Goal: Task Accomplishment & Management: Manage account settings

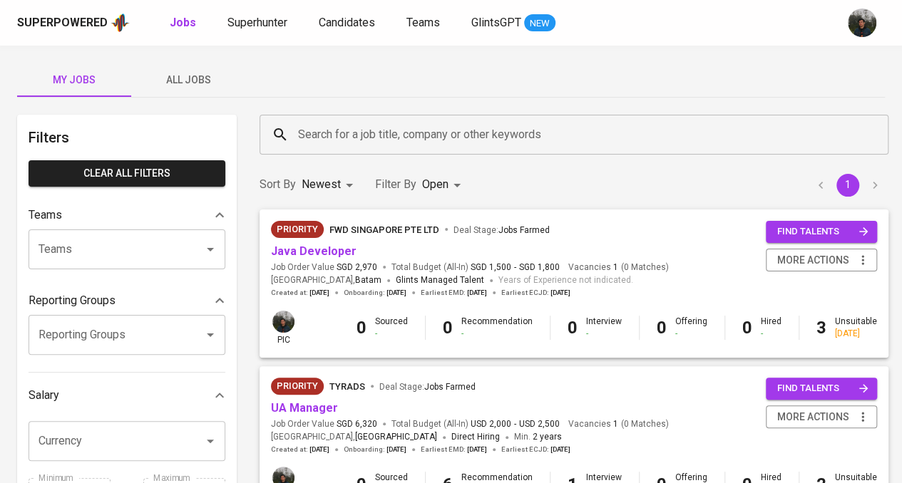
click at [375, 130] on input "Search for a job title, company or other keywords" at bounding box center [577, 134] width 566 height 27
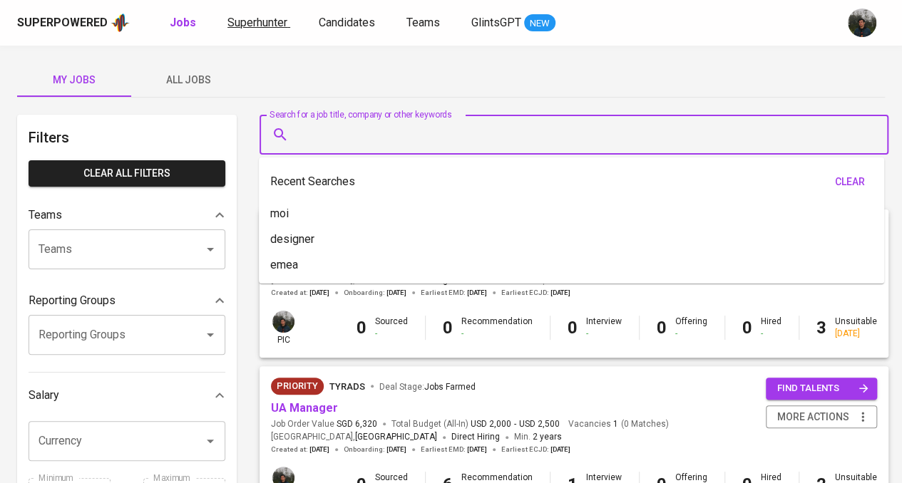
click at [242, 22] on span "Superhunter" at bounding box center [257, 23] width 60 height 14
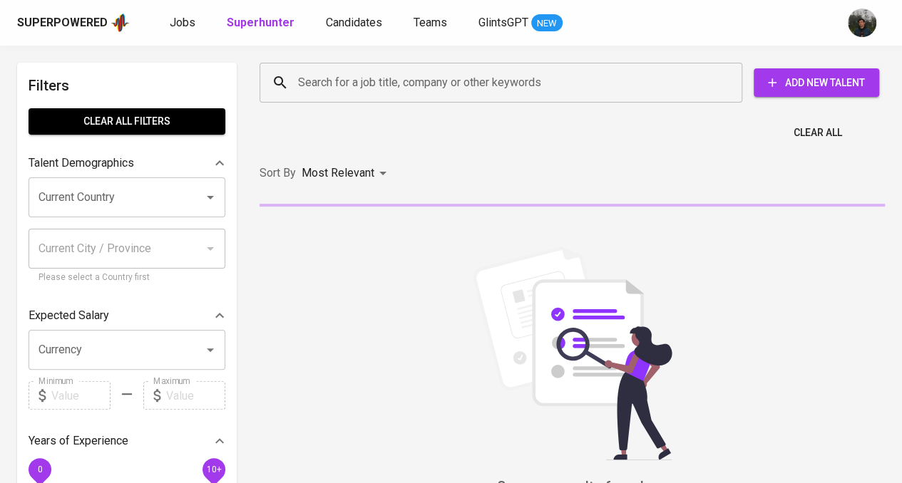
click at [445, 80] on input "Search for a job title, company or other keywords" at bounding box center [504, 82] width 420 height 27
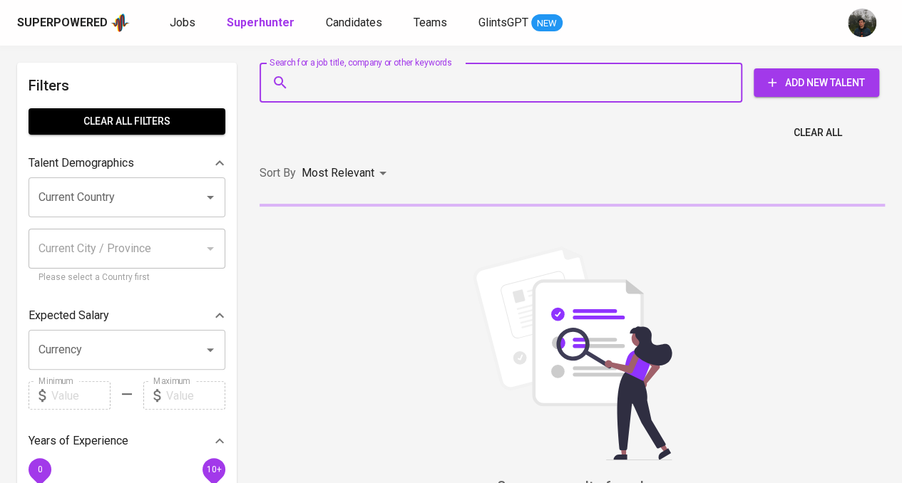
paste input "rikaamalia527@gmail.com"
type input "rikaamalia527@gmail.com"
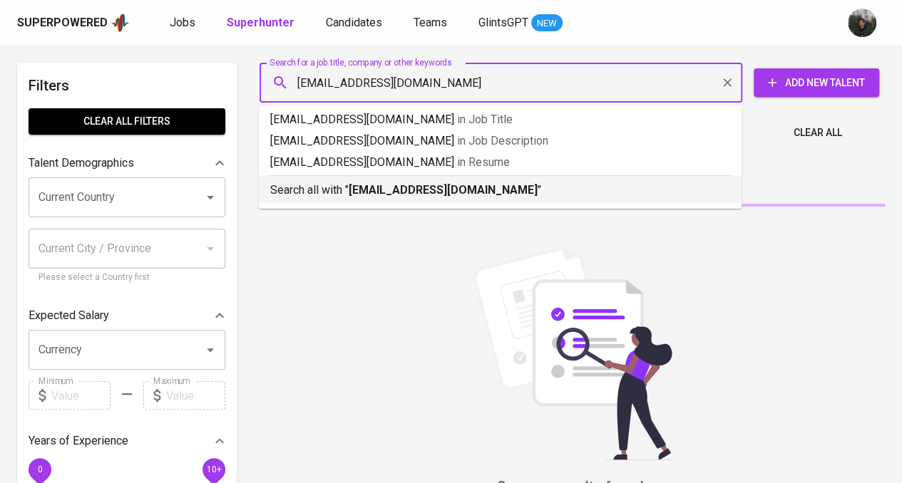
click at [384, 190] on b "rikaamalia527@gmail.com" at bounding box center [443, 190] width 189 height 14
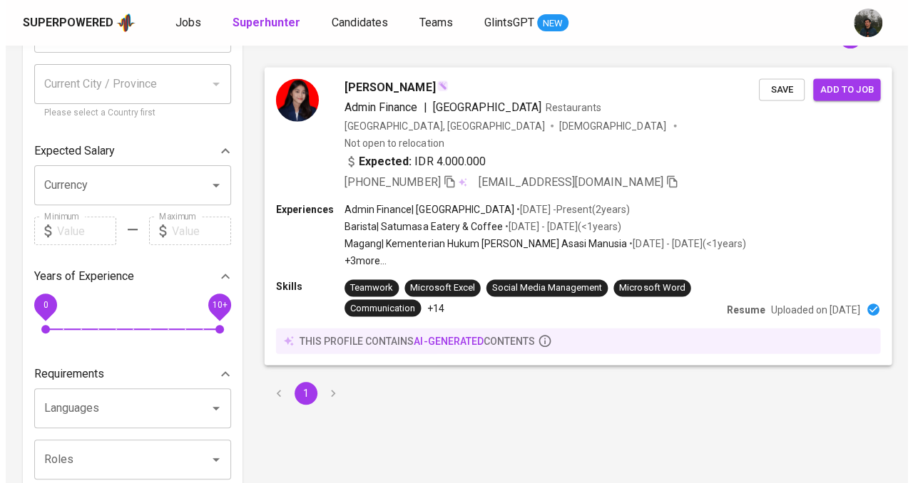
scroll to position [143, 0]
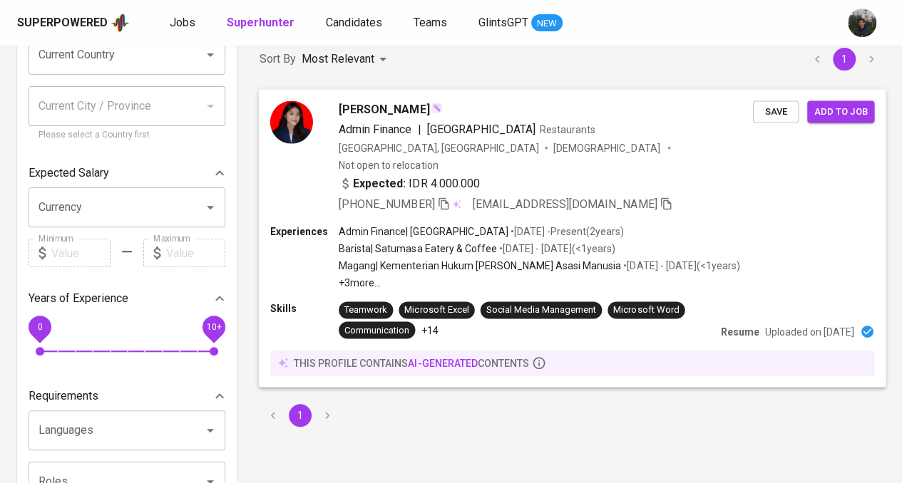
click at [706, 198] on div "Rika Amalia Admin Finance | Naraja Center Restaurants Indonesia, Tangerang Sela…" at bounding box center [572, 156] width 627 height 135
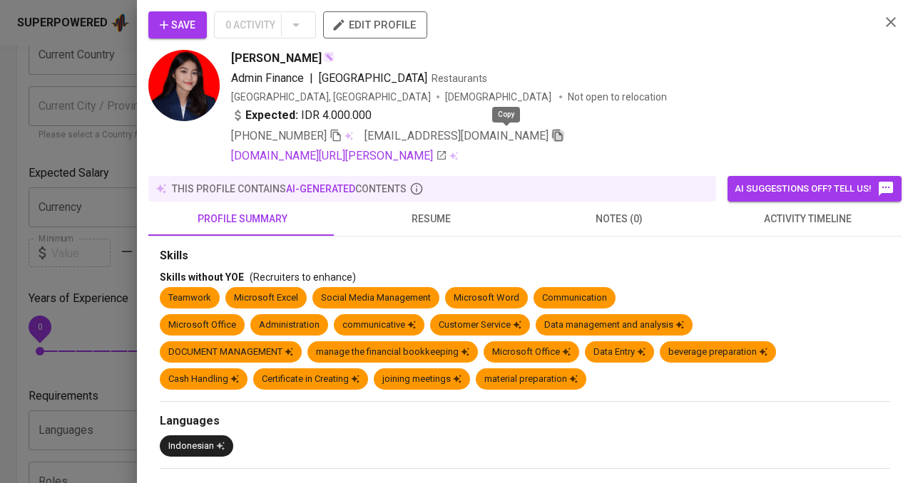
click at [551, 135] on icon "button" at bounding box center [557, 135] width 13 height 13
click at [407, 212] on span "resume" at bounding box center [430, 219] width 171 height 18
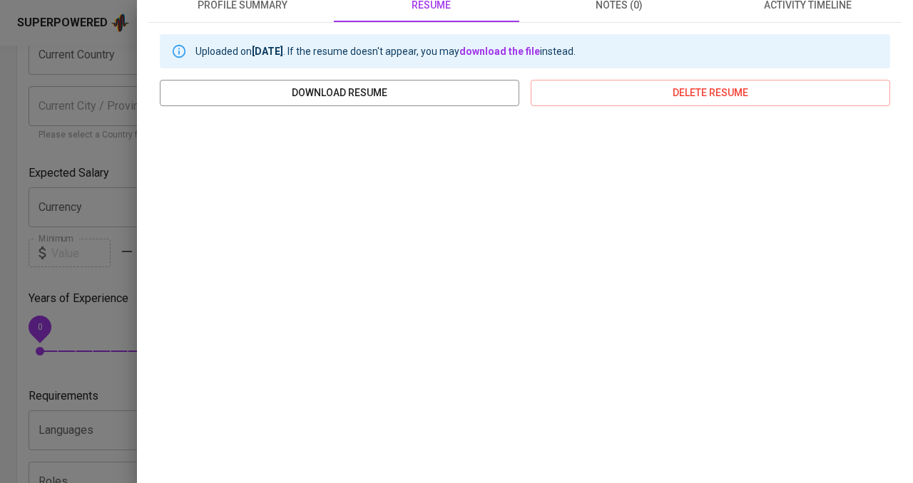
scroll to position [0, 0]
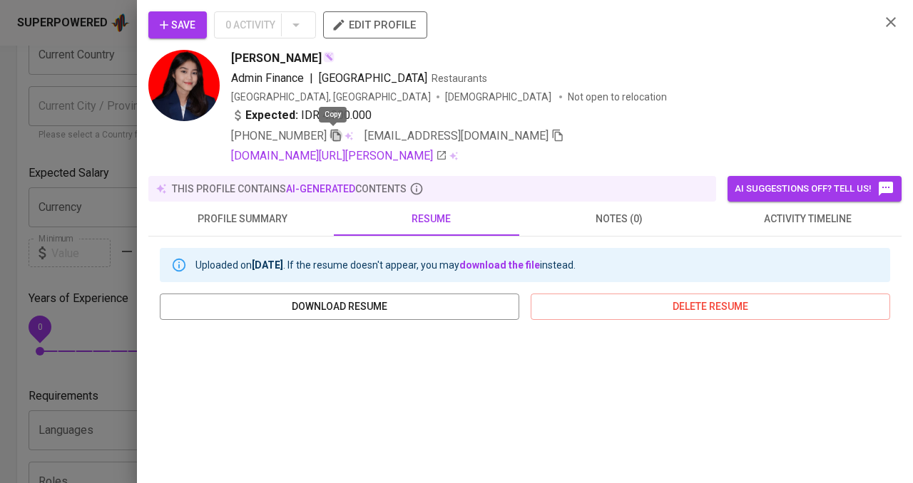
click at [331, 135] on icon "button" at bounding box center [335, 135] width 13 height 13
click at [165, 25] on icon "button" at bounding box center [164, 25] width 9 height 9
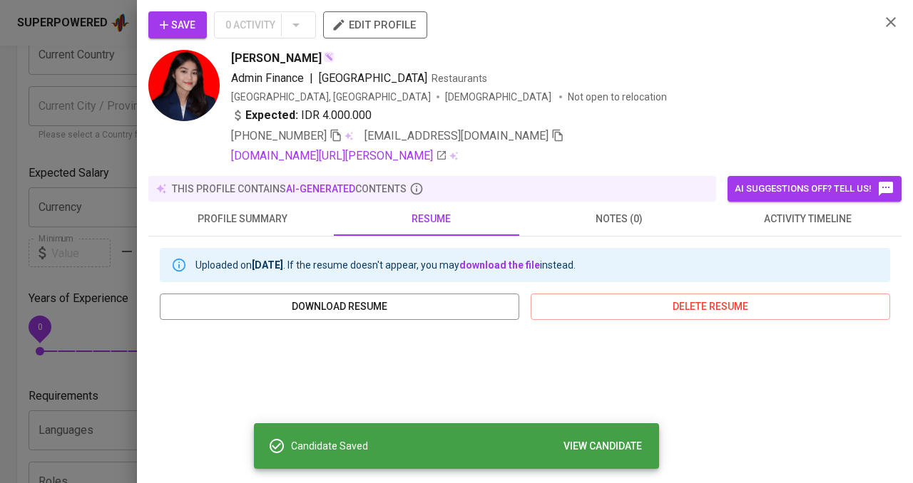
click at [882, 24] on icon "button" at bounding box center [890, 22] width 17 height 17
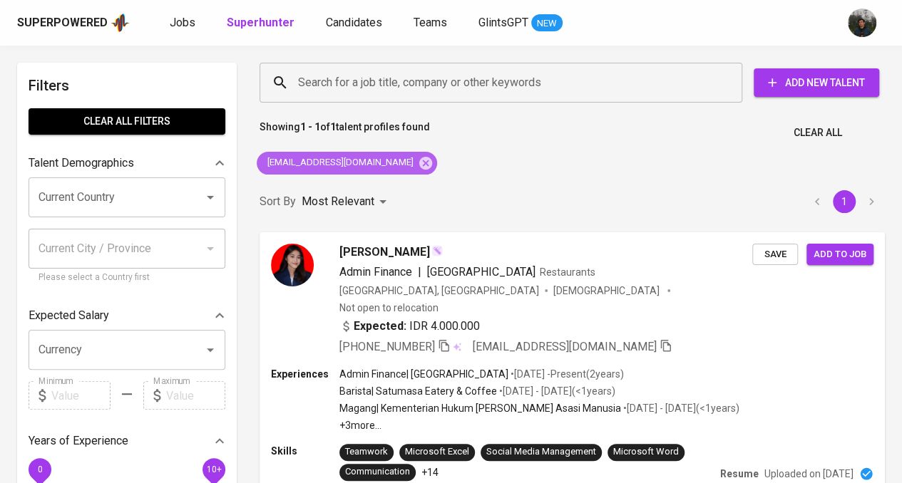
click at [418, 158] on icon at bounding box center [426, 163] width 16 height 16
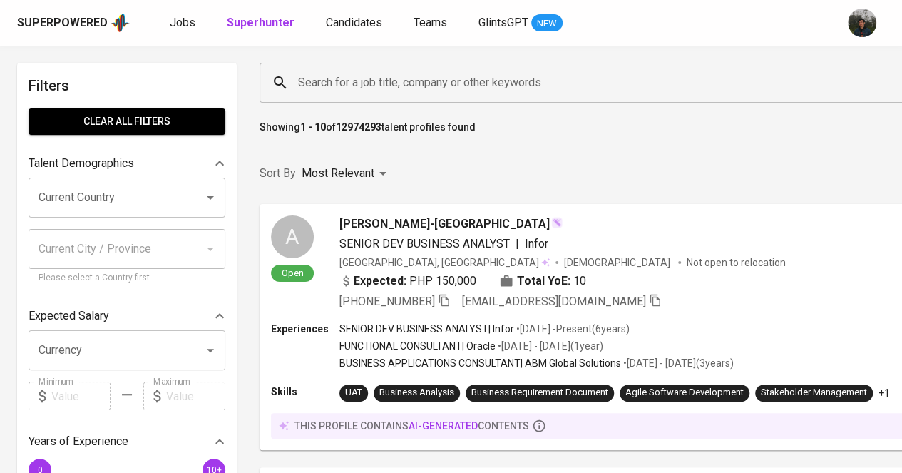
click at [463, 79] on input "Search for a job title, company or other keywords" at bounding box center [647, 82] width 707 height 27
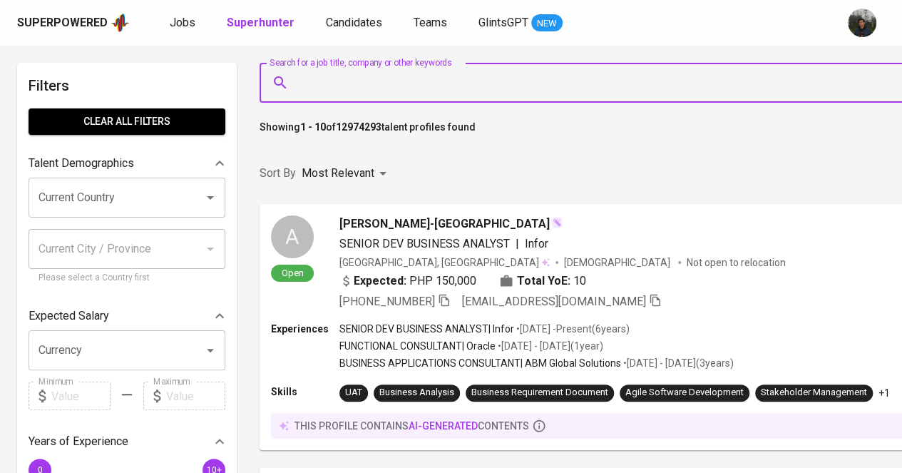
paste input "syifa bayu purnama"
type input "syifa bayu purnama"
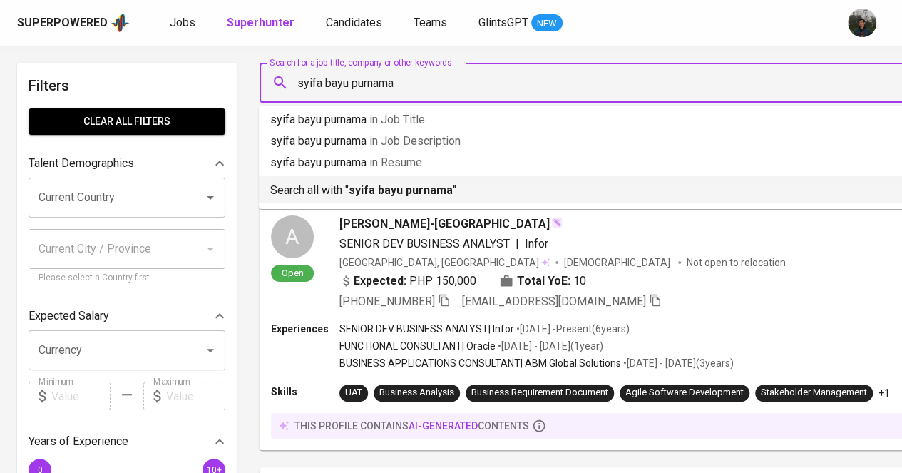
drag, startPoint x: 444, startPoint y: 193, endPoint x: 556, endPoint y: 263, distance: 133.0
click at [444, 192] on b "syifa bayu purnama" at bounding box center [401, 190] width 104 height 14
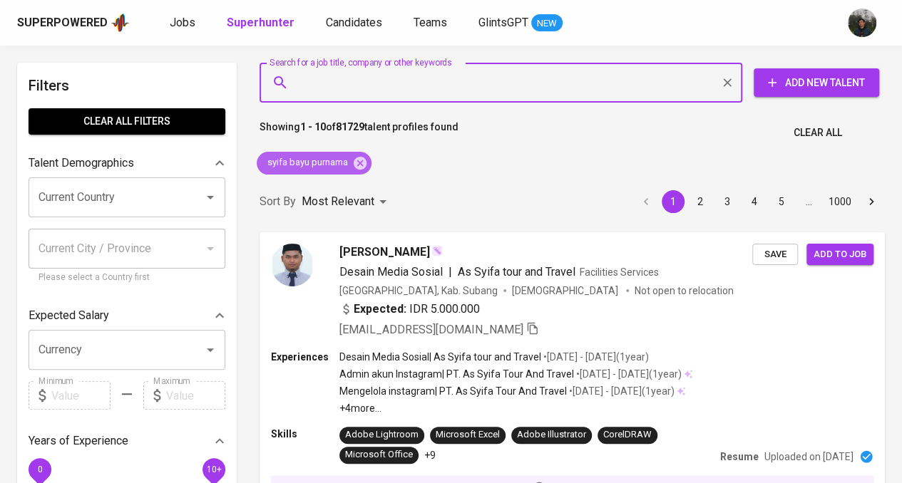
drag, startPoint x: 362, startPoint y: 163, endPoint x: 386, endPoint y: 5, distance: 160.1
click at [362, 163] on icon at bounding box center [360, 162] width 13 height 13
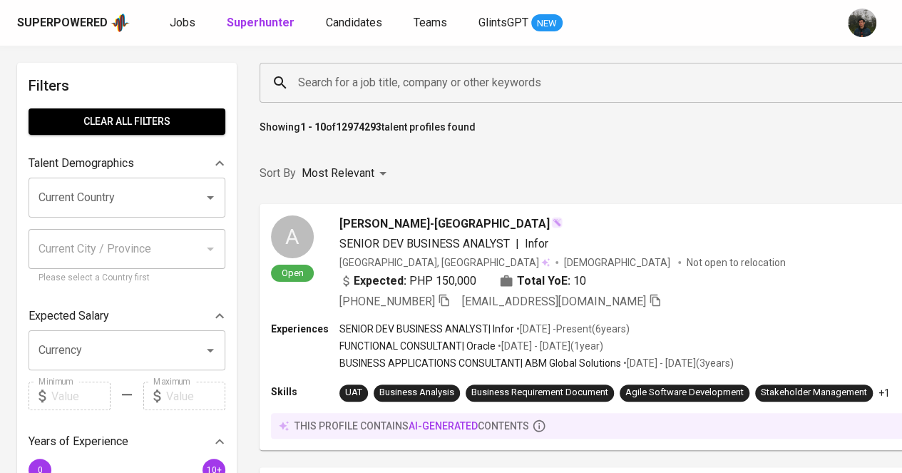
drag, startPoint x: 637, startPoint y: 152, endPoint x: 626, endPoint y: 143, distance: 14.2
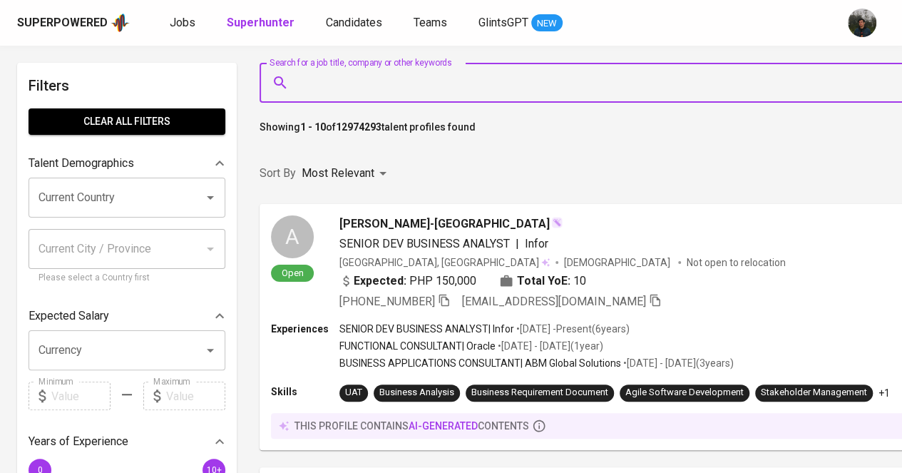
click at [422, 80] on input "Search for a job title, company or other keywords" at bounding box center [647, 82] width 707 height 27
paste input "[EMAIL_ADDRESS][DOMAIN_NAME]"
type input "[EMAIL_ADDRESS][DOMAIN_NAME]"
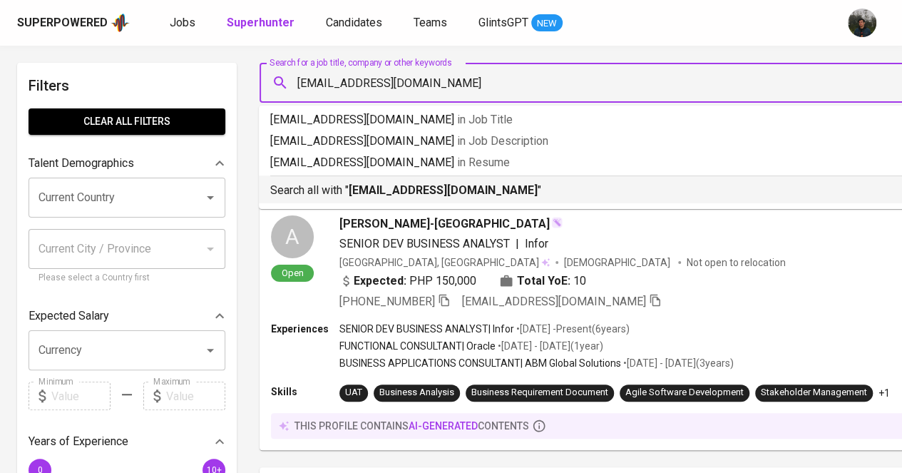
click at [395, 190] on b "[EMAIL_ADDRESS][DOMAIN_NAME]" at bounding box center [443, 190] width 189 height 14
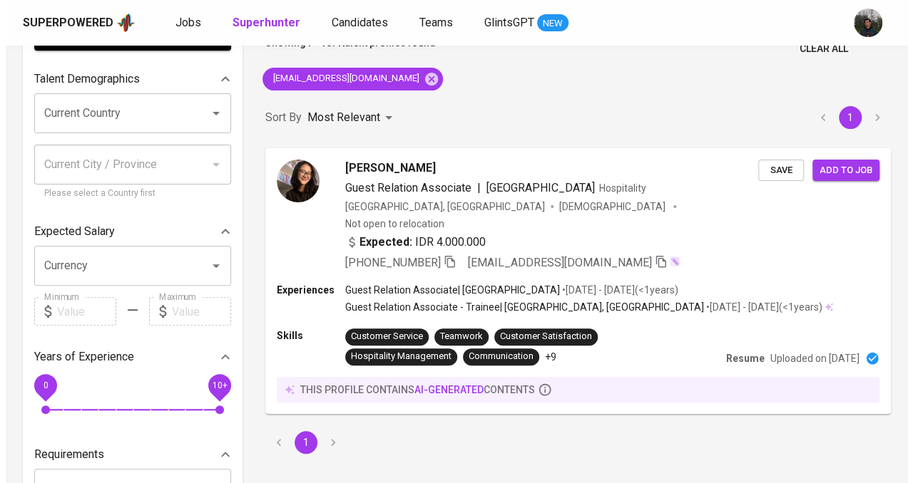
scroll to position [143, 0]
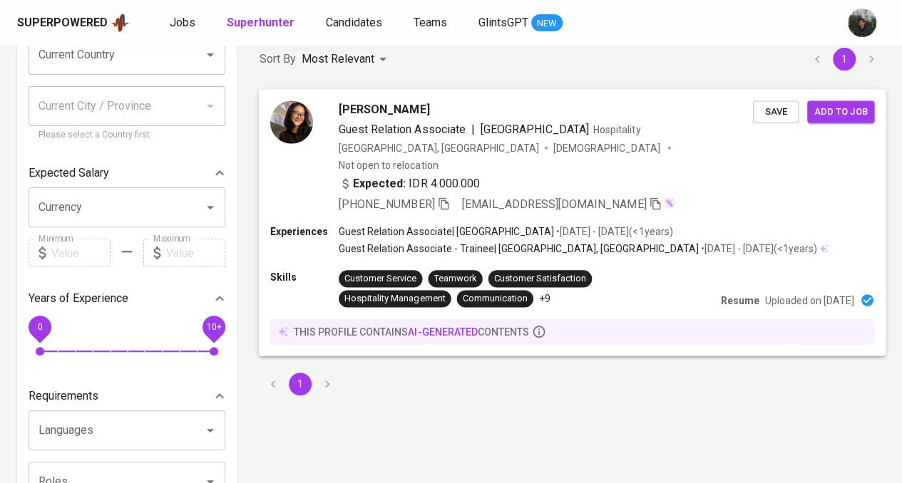
click at [663, 175] on div "Expected: IDR 4.000.000" at bounding box center [546, 185] width 414 height 21
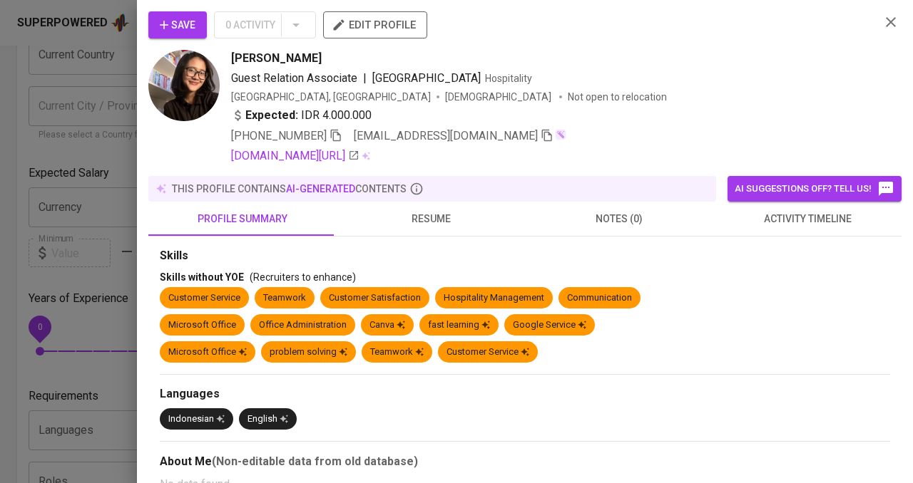
click at [443, 207] on button "resume" at bounding box center [431, 219] width 188 height 34
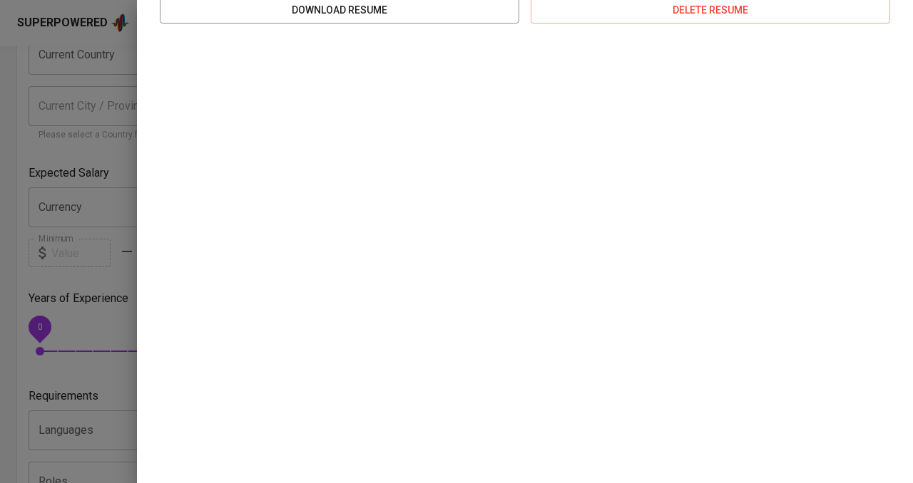
scroll to position [0, 0]
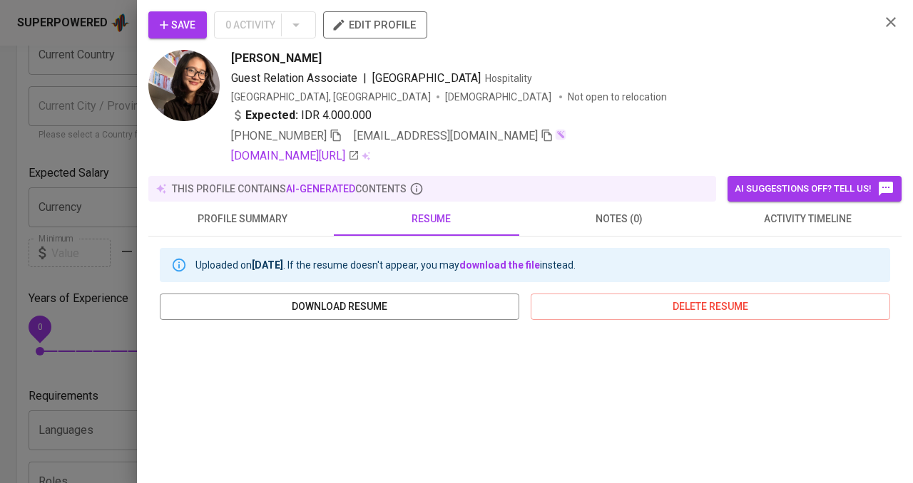
click at [181, 24] on span "Save" at bounding box center [178, 25] width 36 height 18
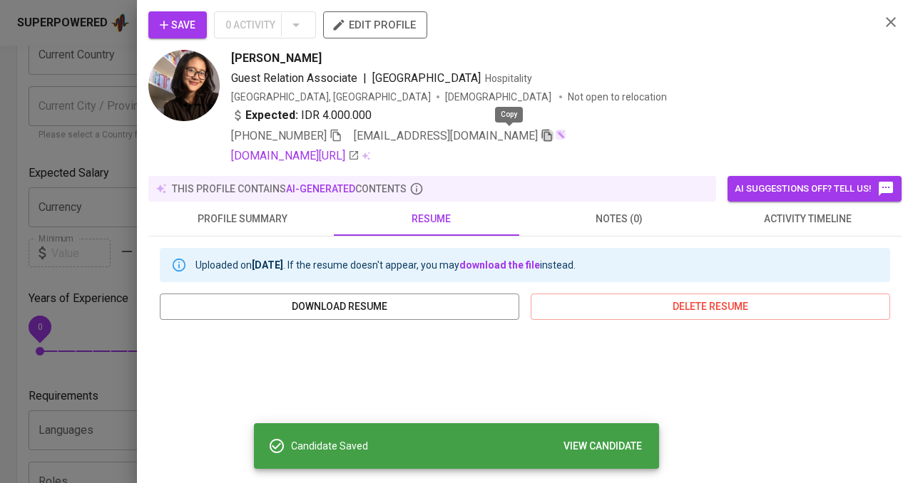
click at [541, 133] on icon "button" at bounding box center [547, 135] width 13 height 13
click at [337, 135] on icon "button" at bounding box center [336, 136] width 10 height 12
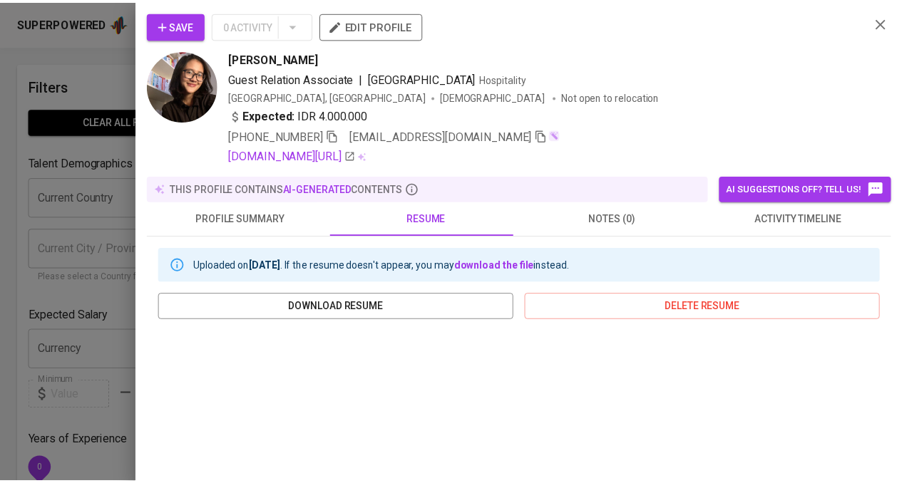
scroll to position [143, 0]
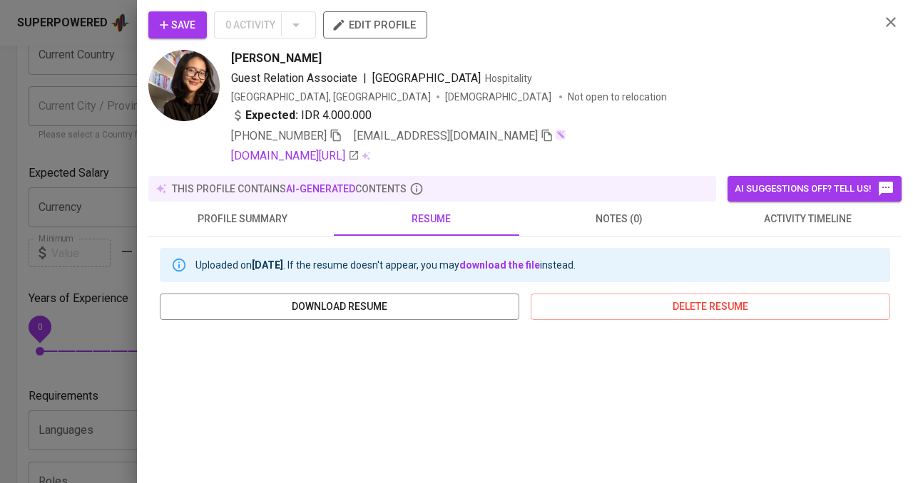
click at [157, 23] on icon "button" at bounding box center [164, 25] width 14 height 14
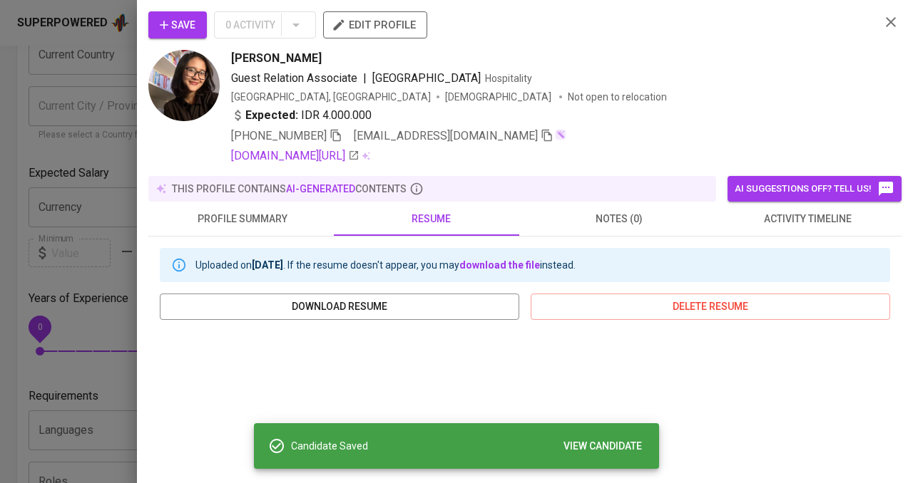
click at [100, 117] on div at bounding box center [456, 241] width 913 height 483
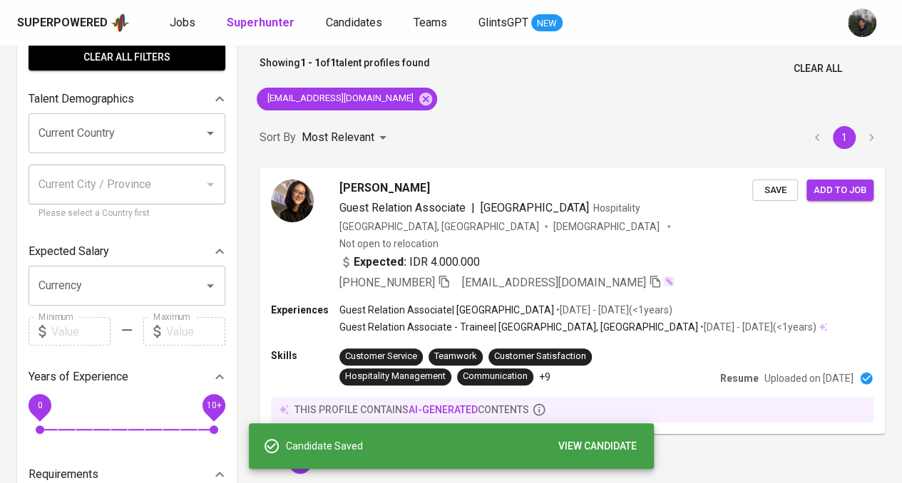
scroll to position [0, 0]
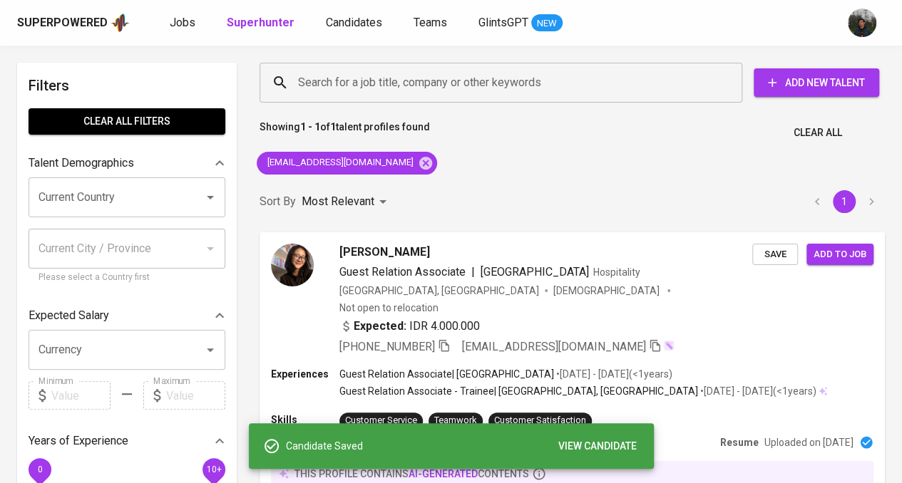
click at [407, 164] on div "gabrielalsilalahi@gmail.com" at bounding box center [347, 163] width 192 height 34
click at [418, 161] on icon at bounding box center [426, 163] width 16 height 16
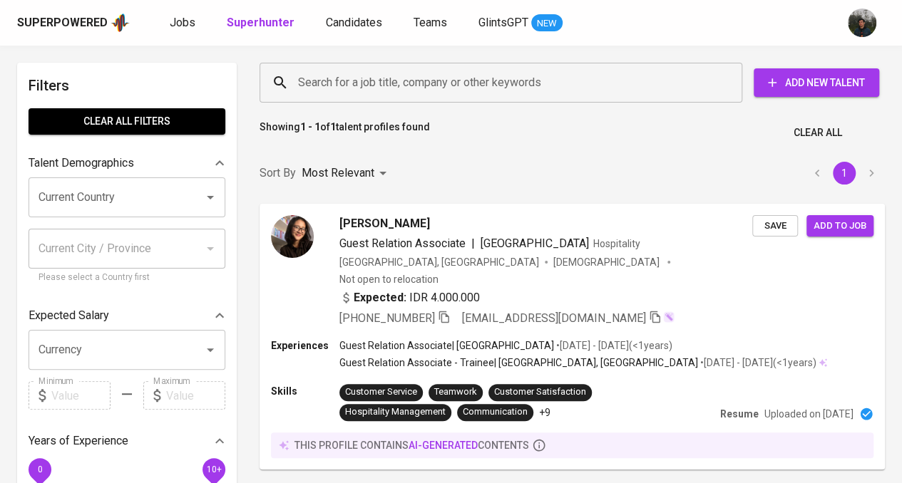
click at [445, 99] on div "Search for a job title, company or other keywords" at bounding box center [501, 83] width 483 height 40
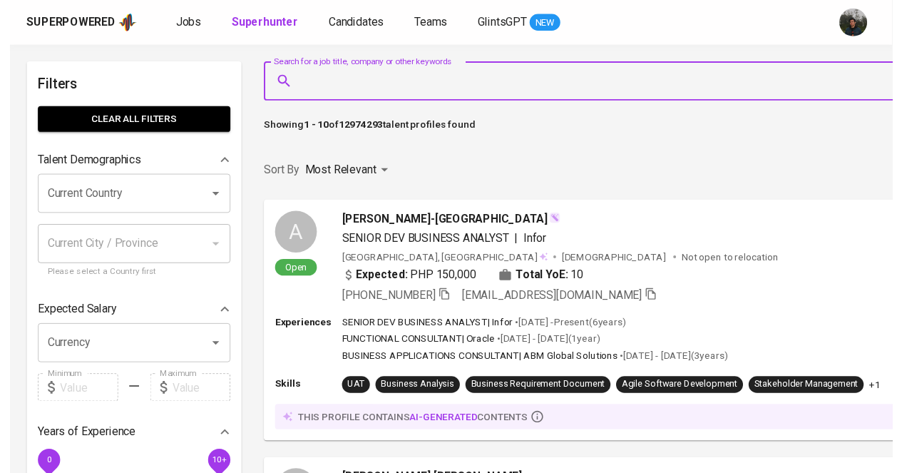
scroll to position [0, 93]
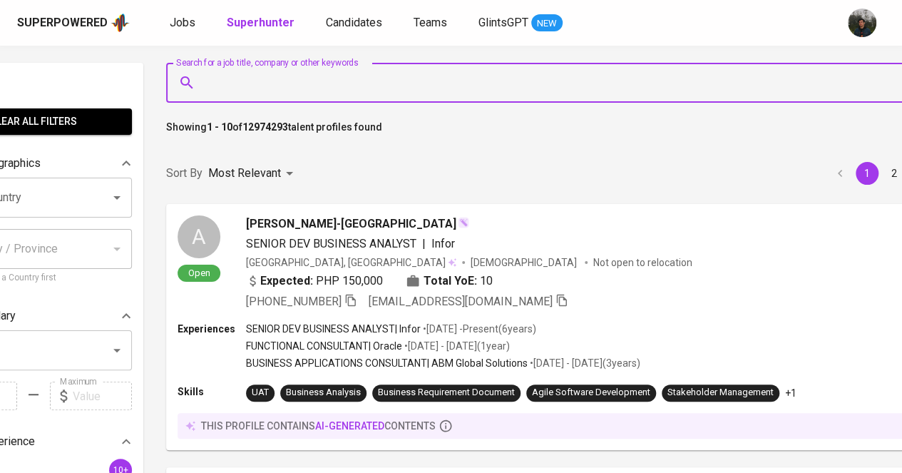
paste input "shafa wilda"
type input "shafa wilda"
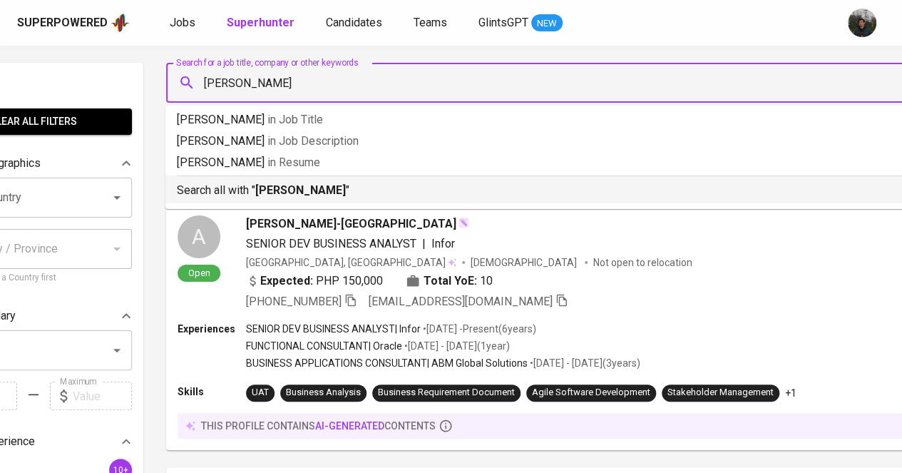
click at [379, 180] on div "Search all with " shafa wilda "" at bounding box center [547, 187] width 741 height 24
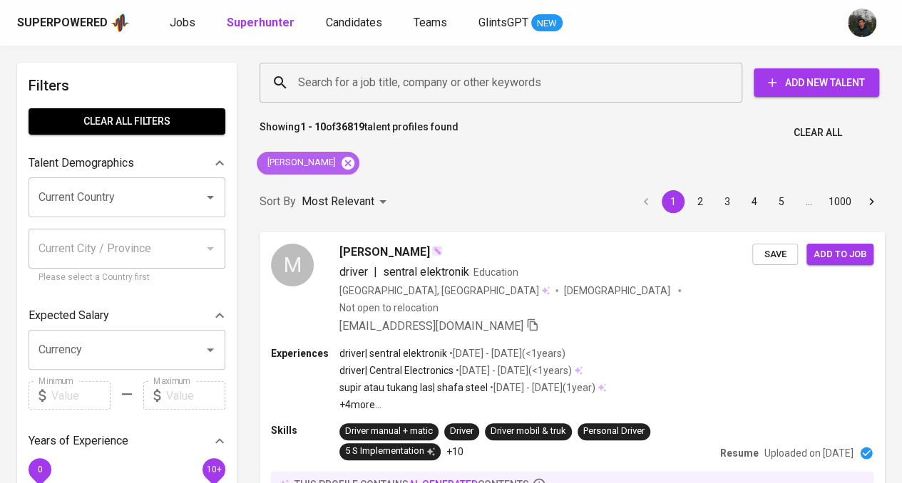
click at [342, 158] on icon at bounding box center [348, 162] width 13 height 13
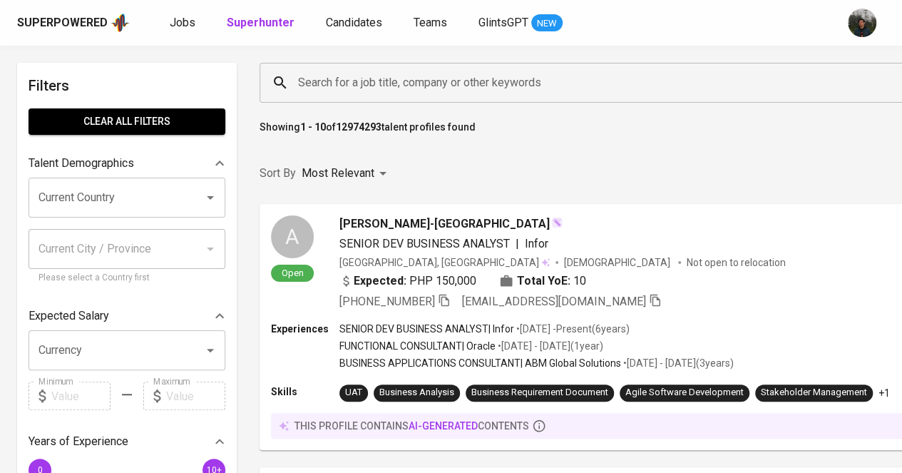
click at [413, 76] on input "Search for a job title, company or other keywords" at bounding box center [647, 82] width 707 height 27
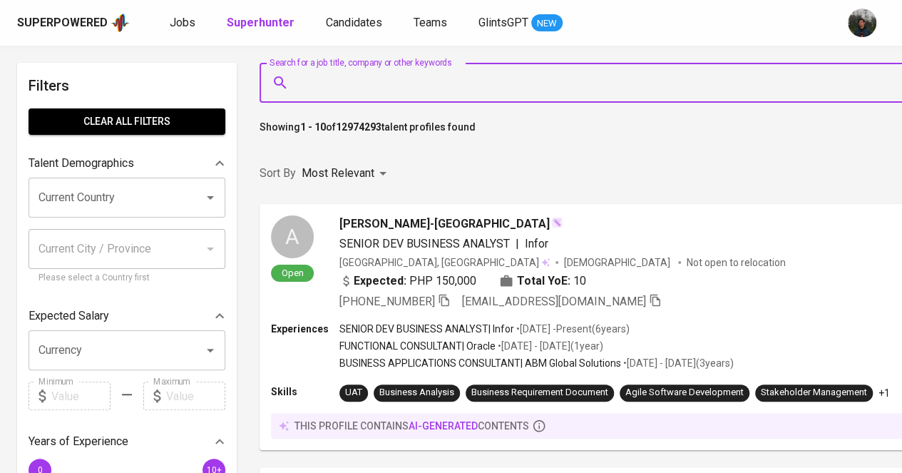
paste input "indri syafia putri"
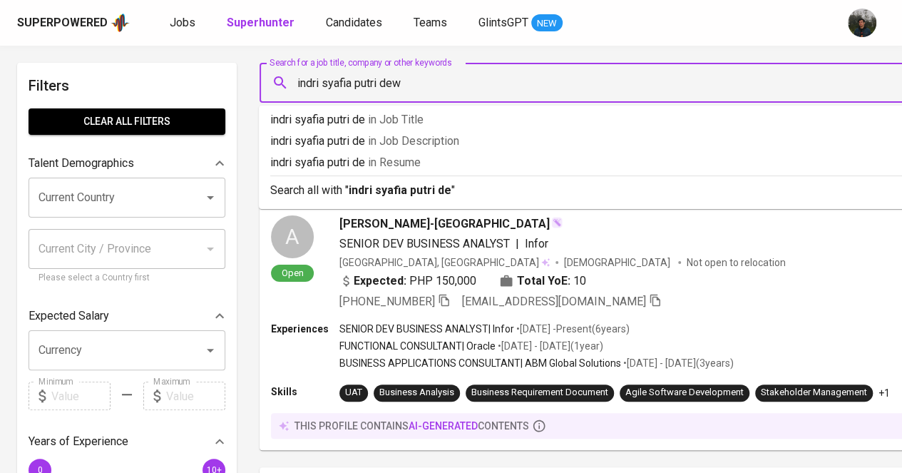
type input "indri syafia putri dewi"
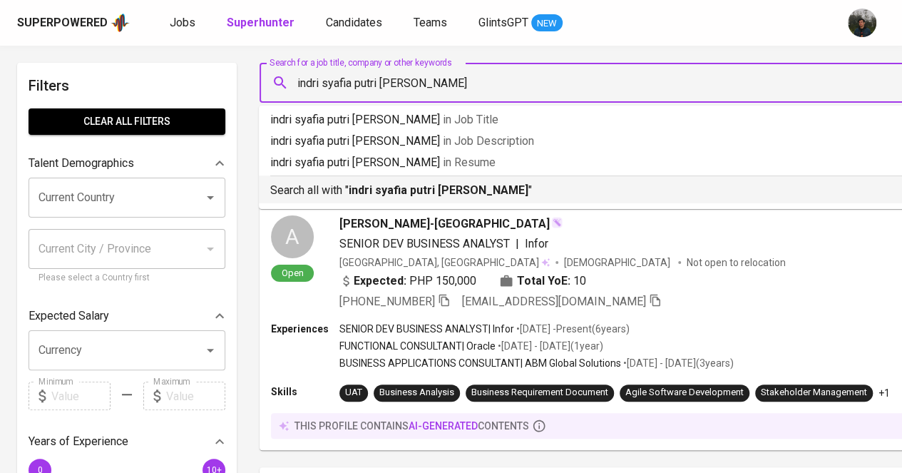
click at [463, 194] on p "Search all with " indri syafia putri dewi "" at bounding box center [640, 190] width 741 height 17
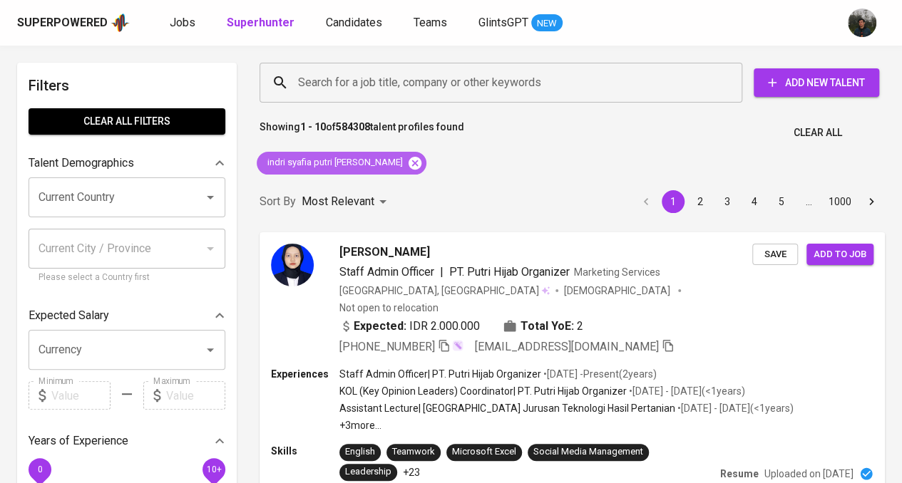
click at [409, 165] on icon at bounding box center [415, 162] width 13 height 13
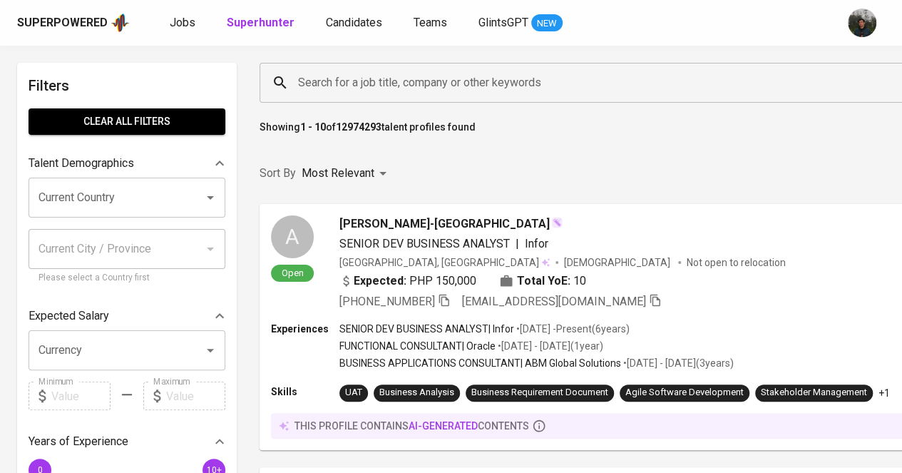
click at [389, 88] on input "Search for a job title, company or other keywords" at bounding box center [647, 82] width 707 height 27
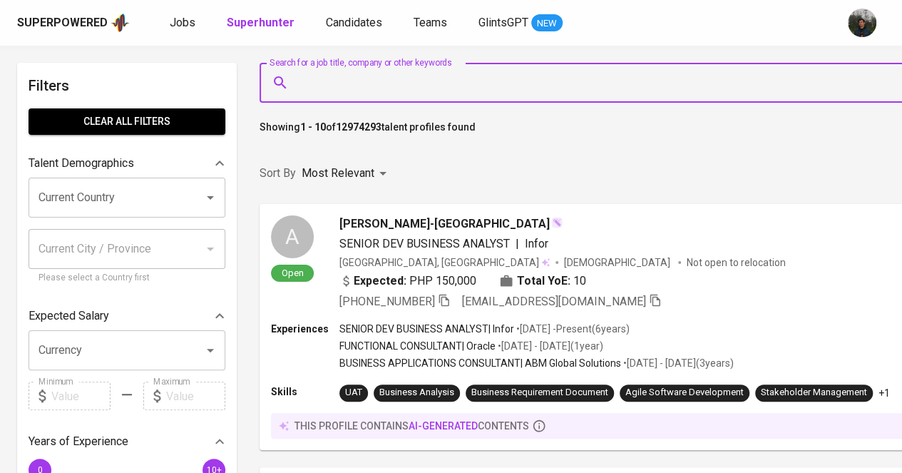
paste input "azra larasatri putri"
type input "azra larasatri putri"
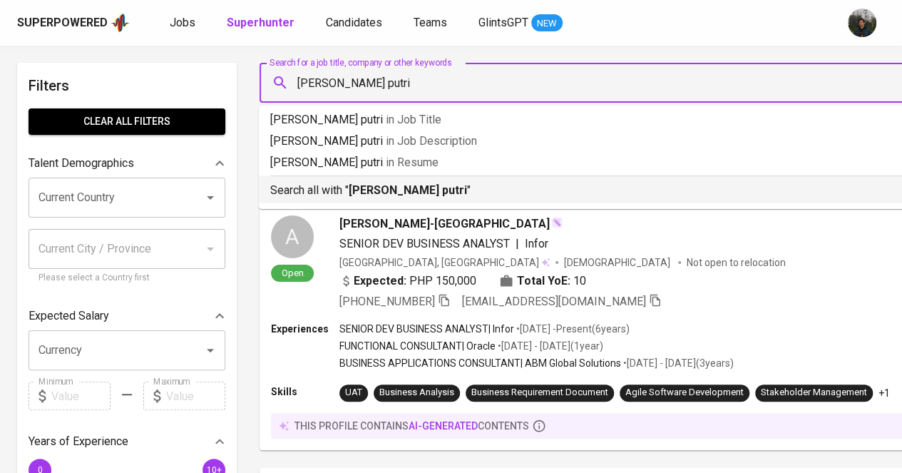
click at [414, 190] on b "azra larasatri putri" at bounding box center [408, 190] width 118 height 14
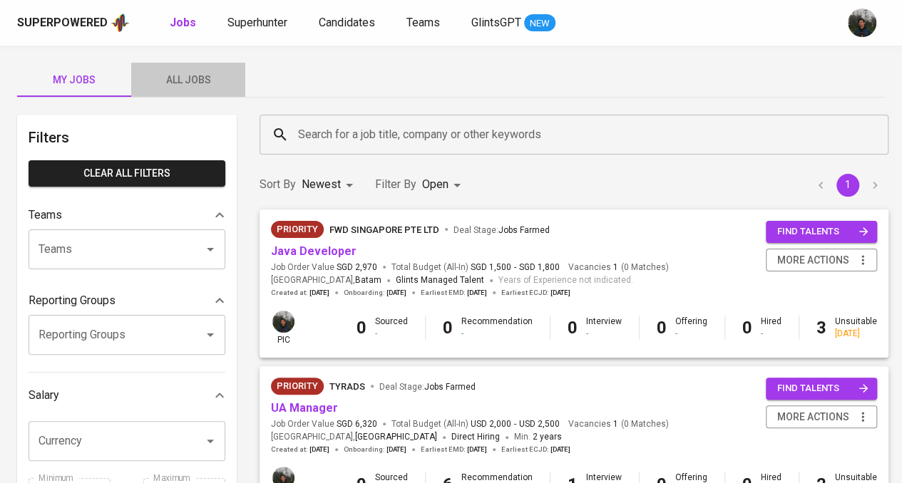
click at [205, 76] on span "All Jobs" at bounding box center [188, 80] width 97 height 18
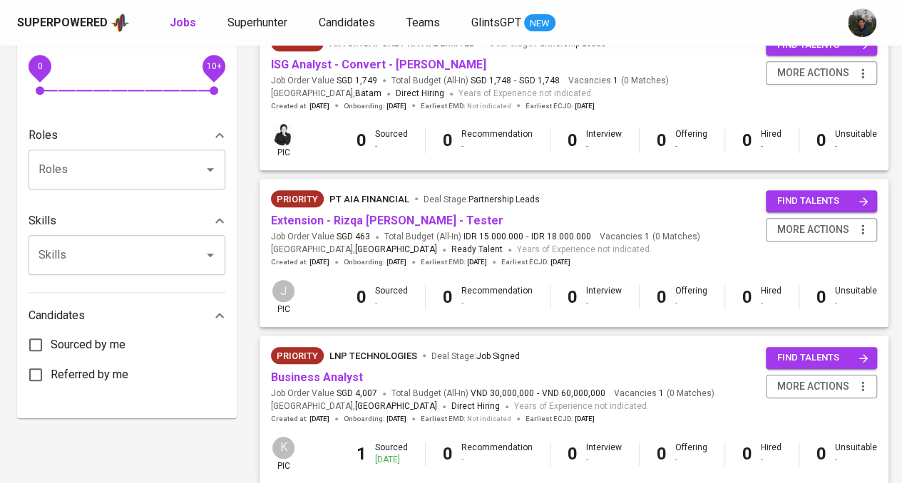
scroll to position [570, 0]
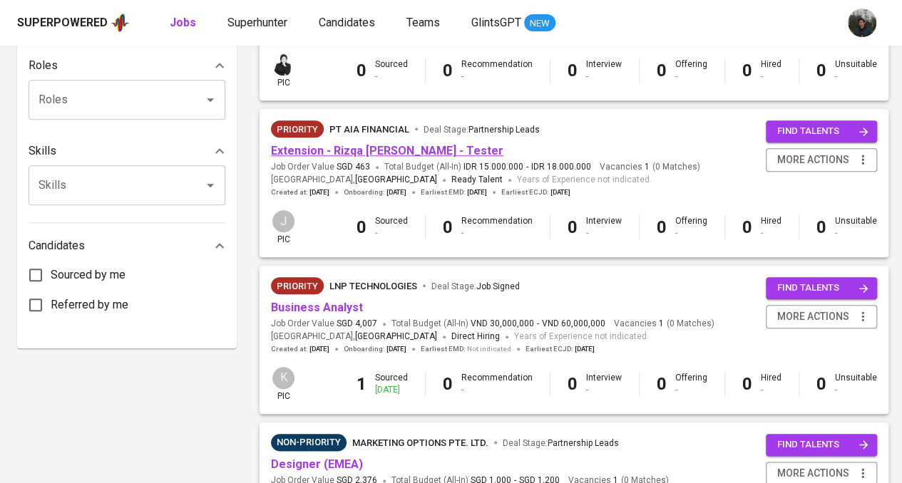
click at [404, 150] on link "Extension - Rizqa Debby - Tester" at bounding box center [387, 151] width 232 height 14
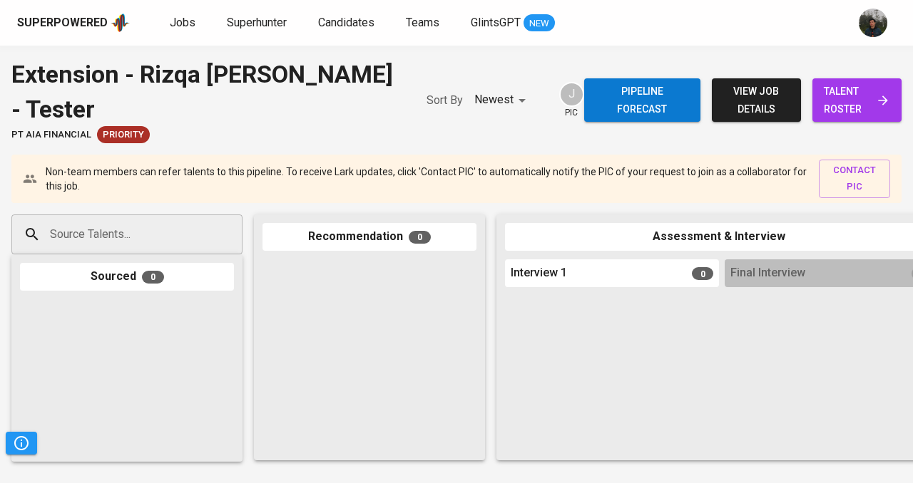
click at [155, 223] on input "Source Talents..." at bounding box center [121, 234] width 150 height 27
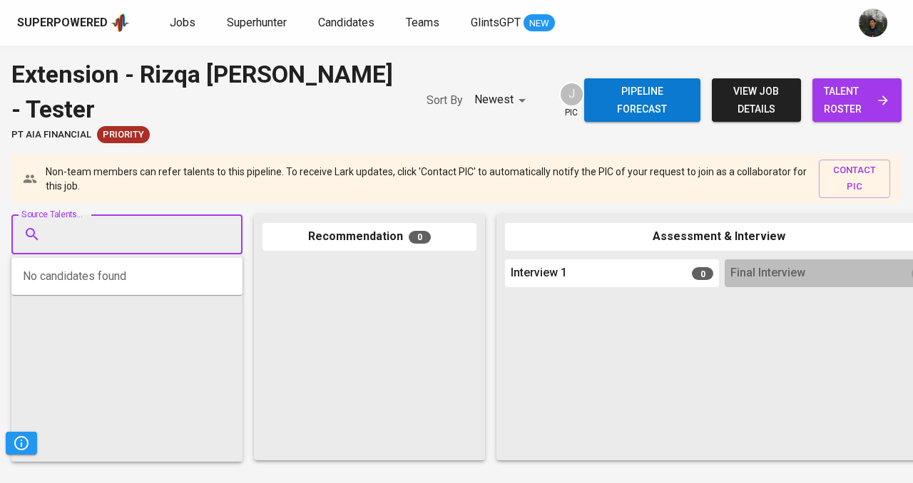
paste input "[EMAIL_ADDRESS][DOMAIN_NAME]"
type input "[EMAIL_ADDRESS][DOMAIN_NAME]"
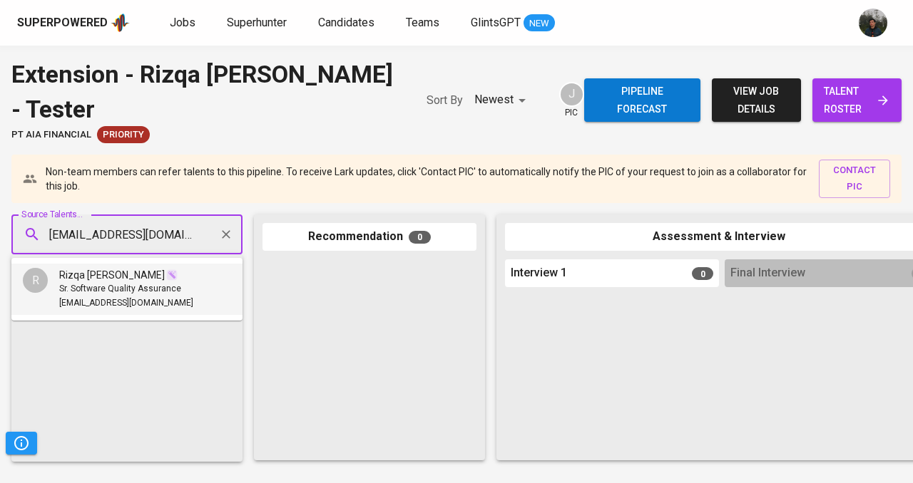
click at [116, 299] on span "[EMAIL_ADDRESS][DOMAIN_NAME]" at bounding box center [126, 304] width 134 height 14
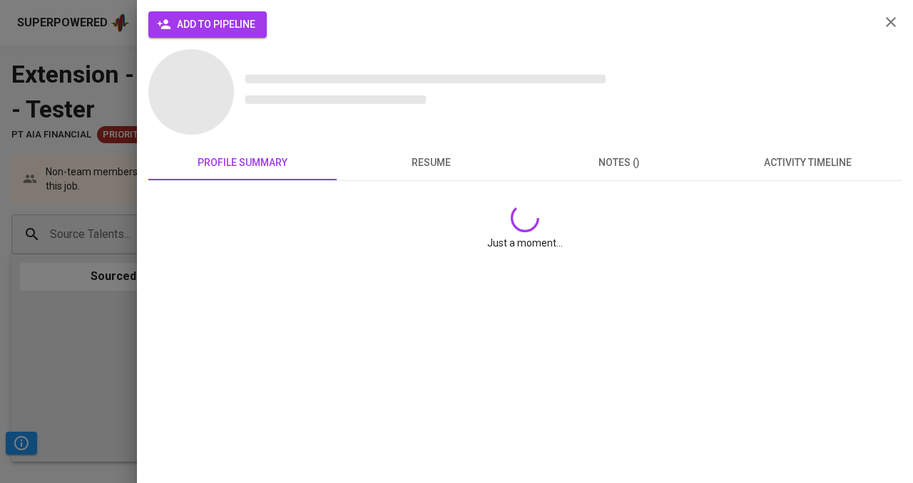
click at [228, 29] on span "add to pipeline" at bounding box center [208, 25] width 96 height 18
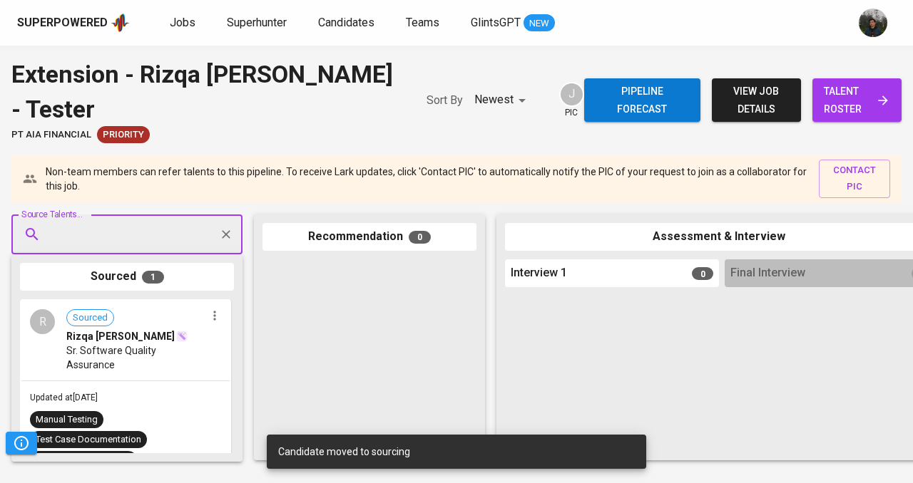
drag, startPoint x: 134, startPoint y: 338, endPoint x: 347, endPoint y: 335, distance: 212.5
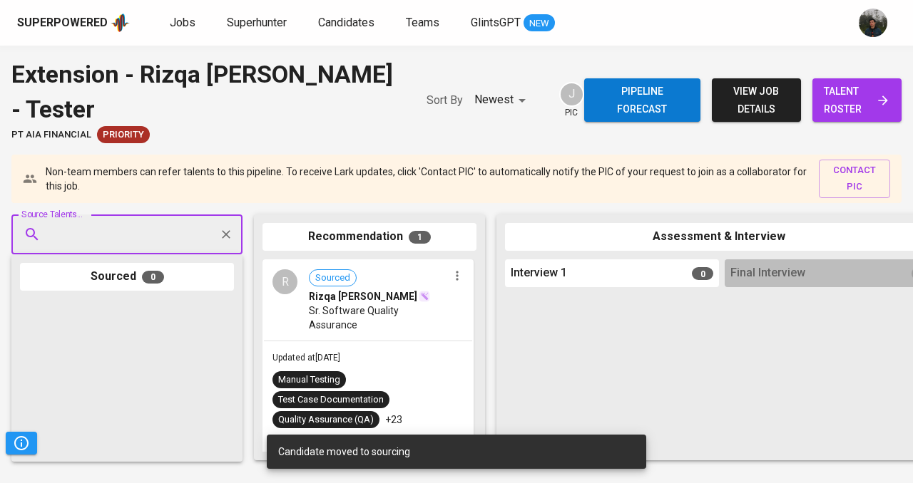
drag, startPoint x: 379, startPoint y: 307, endPoint x: 609, endPoint y: 317, distance: 229.9
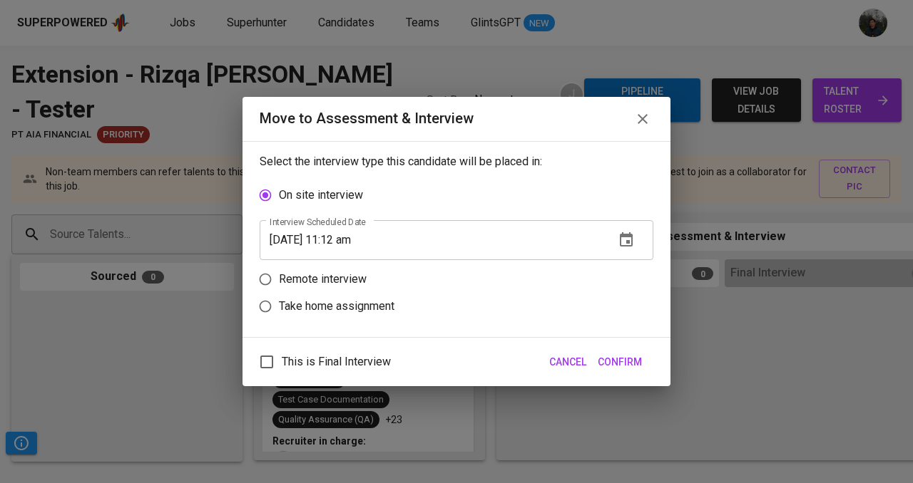
click at [312, 360] on span "This is Final Interview" at bounding box center [336, 362] width 109 height 17
click at [282, 360] on input "This is Final Interview" at bounding box center [267, 362] width 30 height 30
checkbox input "true"
click at [314, 275] on p "Remote interview" at bounding box center [323, 279] width 88 height 17
click at [279, 275] on input "Remote interview" at bounding box center [265, 279] width 27 height 27
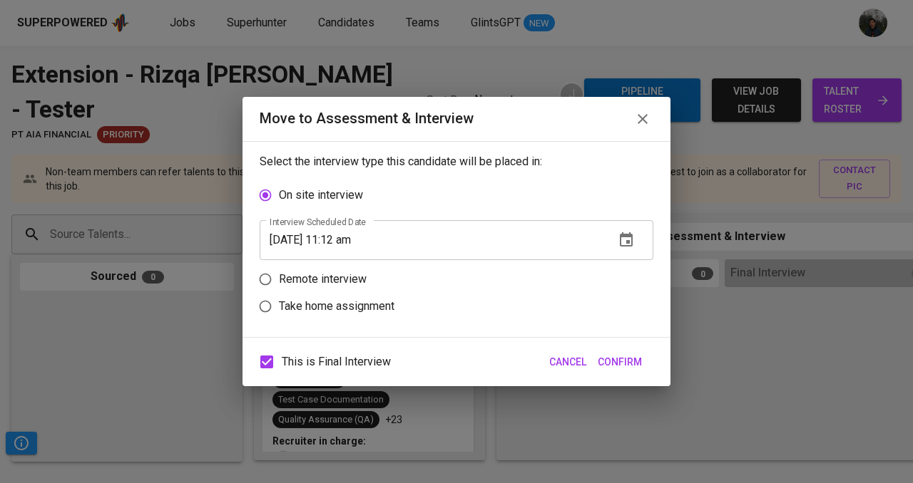
radio input "true"
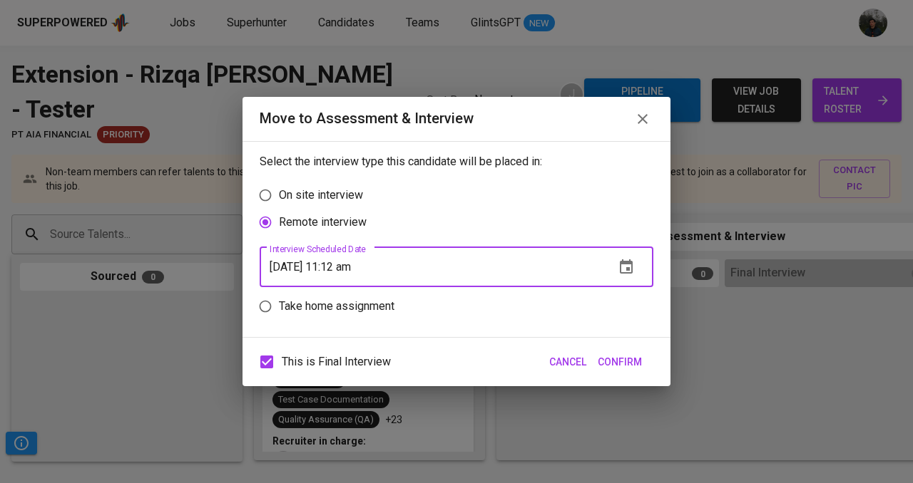
click at [344, 266] on input "08/19/2025 11:12 am" at bounding box center [432, 267] width 344 height 40
click at [359, 265] on input "08/19/2025 10:12 am" at bounding box center [432, 267] width 344 height 40
type input "08/19/2025 10:13 am"
click at [630, 352] on button "Confirm" at bounding box center [620, 362] width 56 height 26
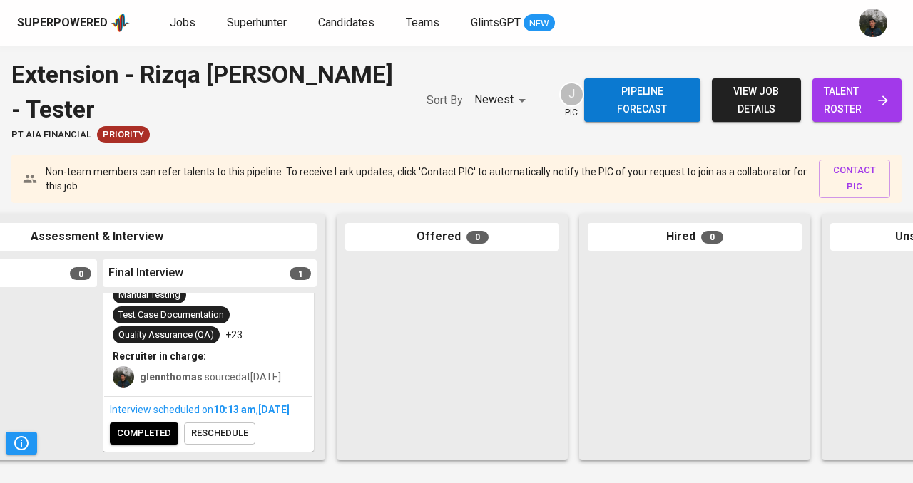
scroll to position [150, 0]
click at [157, 429] on span "completed" at bounding box center [144, 434] width 54 height 16
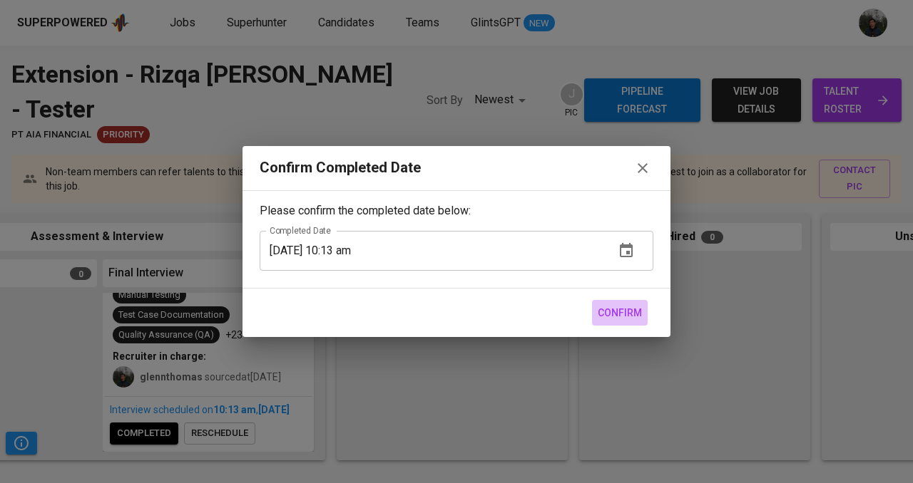
click at [622, 308] on span "Confirm" at bounding box center [620, 313] width 44 height 18
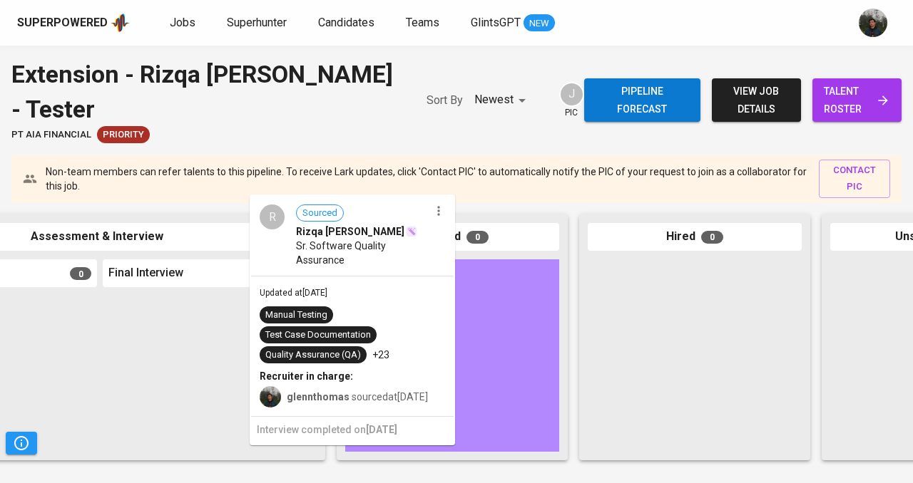
scroll to position [0, 0]
drag, startPoint x: 193, startPoint y: 367, endPoint x: 442, endPoint y: 367, distance: 248.9
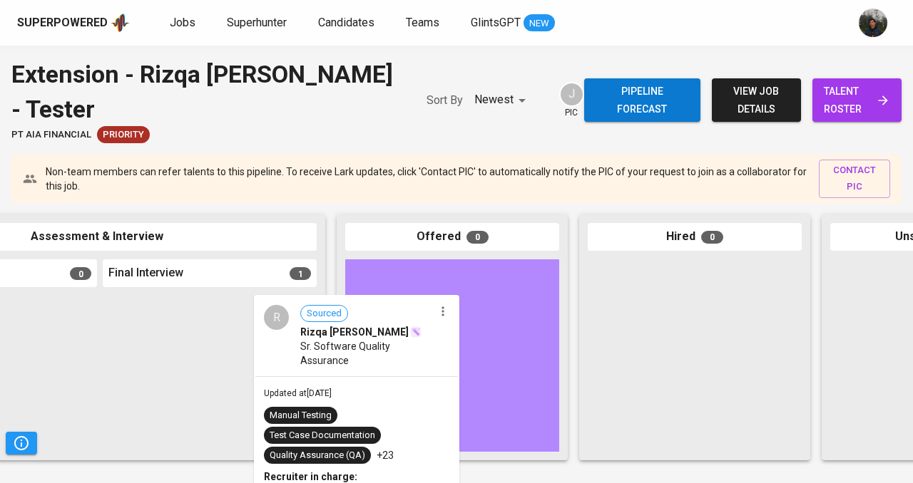
drag, startPoint x: 255, startPoint y: 359, endPoint x: 518, endPoint y: 364, distance: 263.2
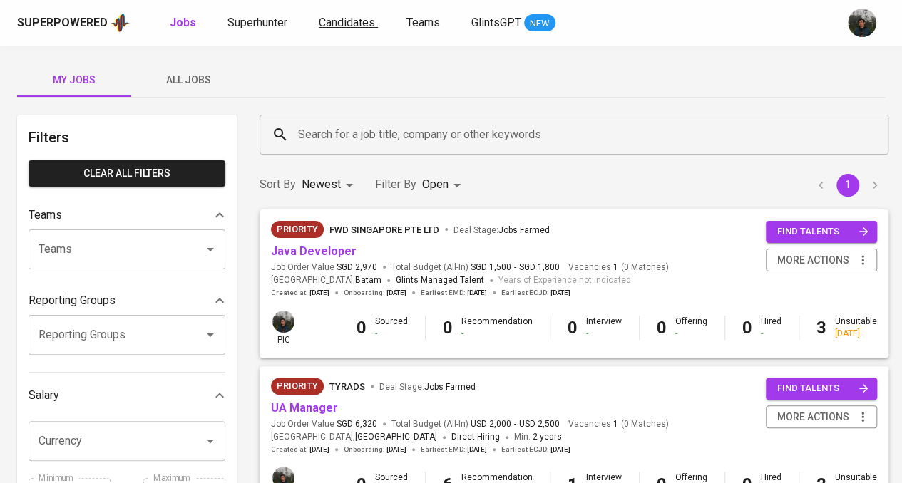
click at [348, 24] on span "Candidates" at bounding box center [347, 23] width 56 height 14
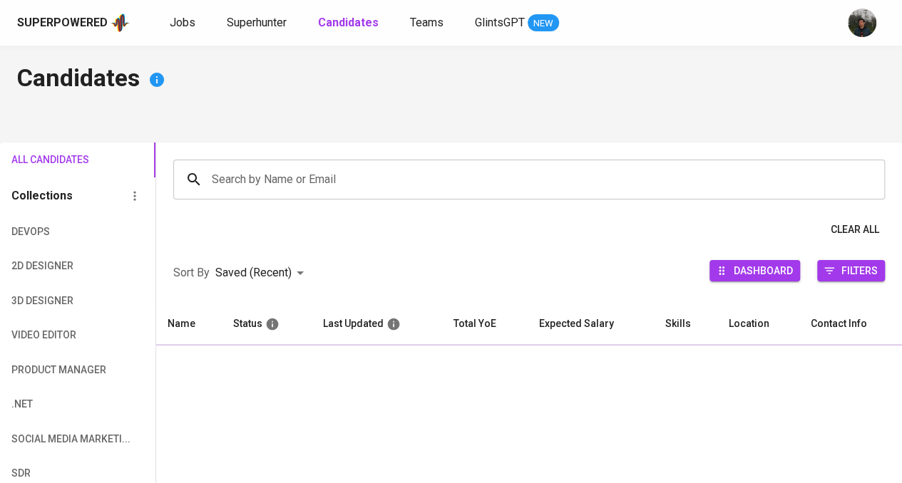
click at [369, 183] on input "Search by Name or Email" at bounding box center [532, 179] width 649 height 27
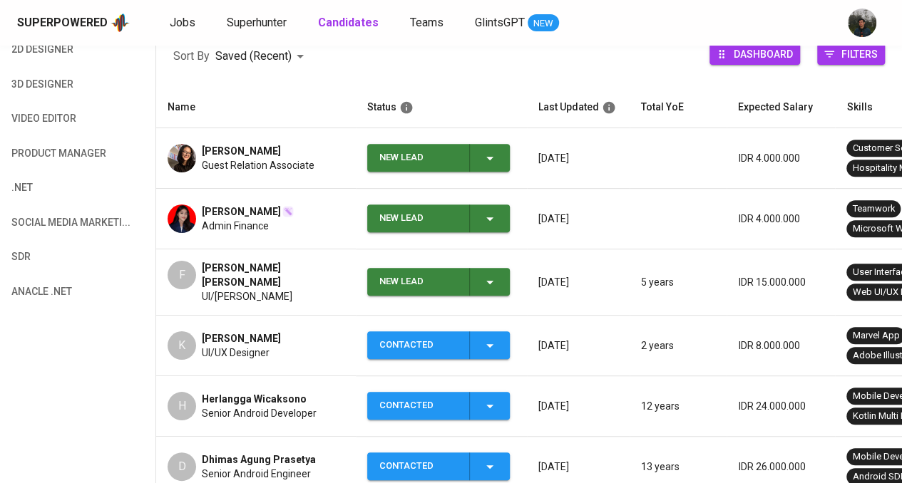
scroll to position [285, 0]
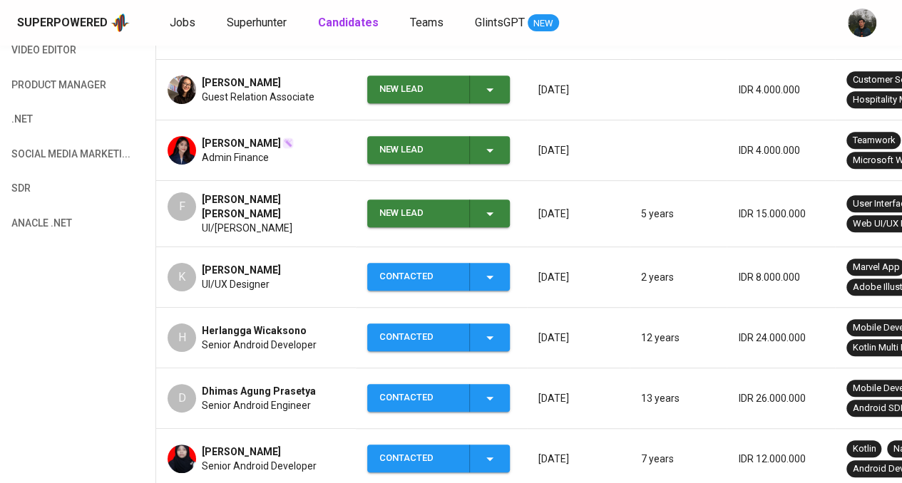
click at [455, 207] on div "New Lead" at bounding box center [418, 214] width 78 height 28
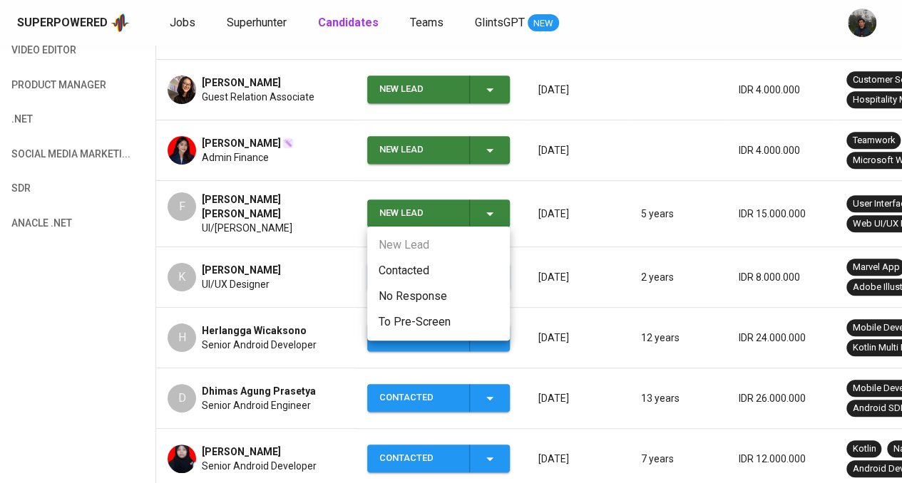
click at [432, 269] on li "Contacted" at bounding box center [438, 271] width 143 height 26
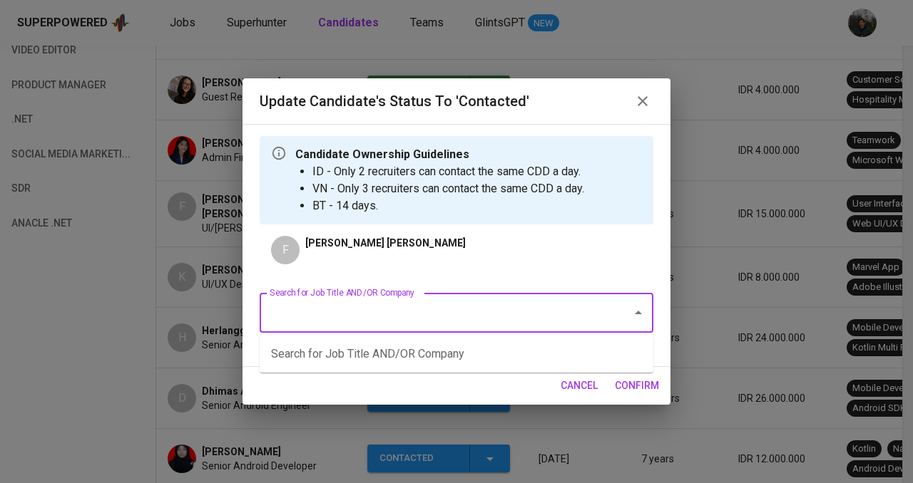
click at [394, 326] on input "Search for Job Title AND/OR Company" at bounding box center [436, 312] width 341 height 27
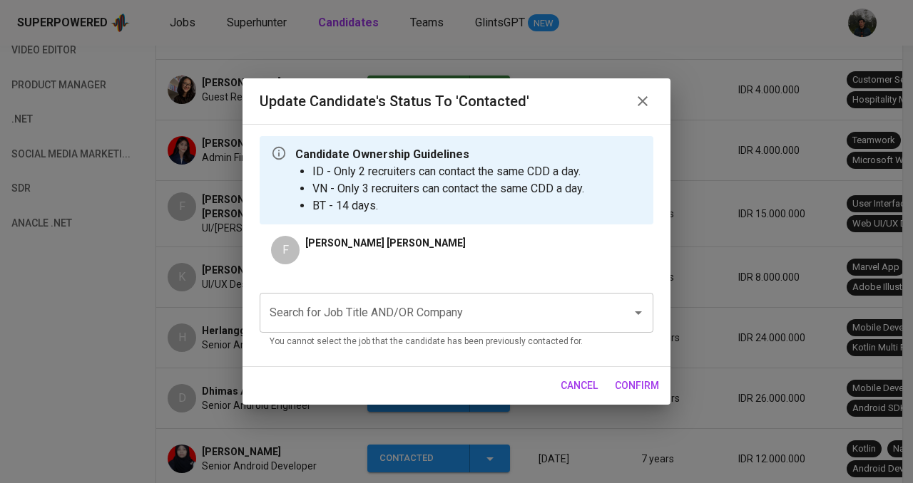
click at [128, 285] on div "Update Candidate's Status to 'Contacted' Candidate Ownership Guidelines ID - On…" at bounding box center [456, 241] width 913 height 483
click at [647, 102] on icon "button" at bounding box center [642, 101] width 17 height 17
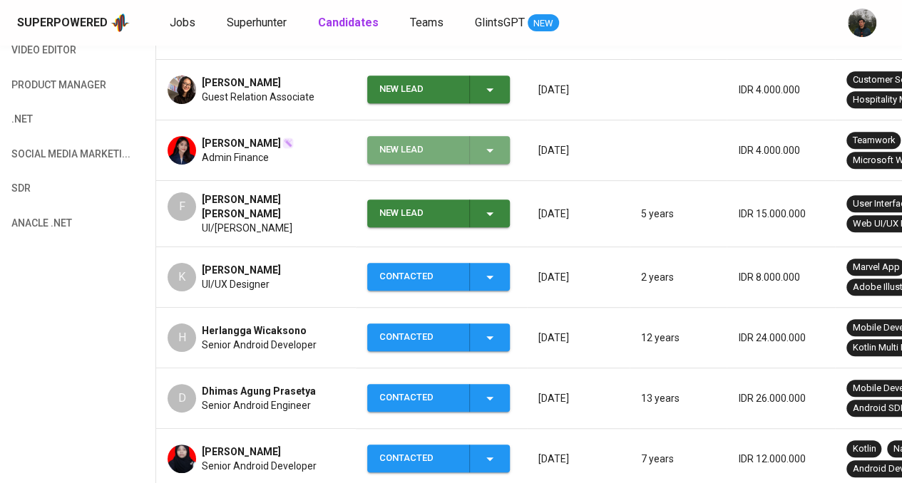
click at [409, 156] on div "New Lead" at bounding box center [418, 150] width 78 height 28
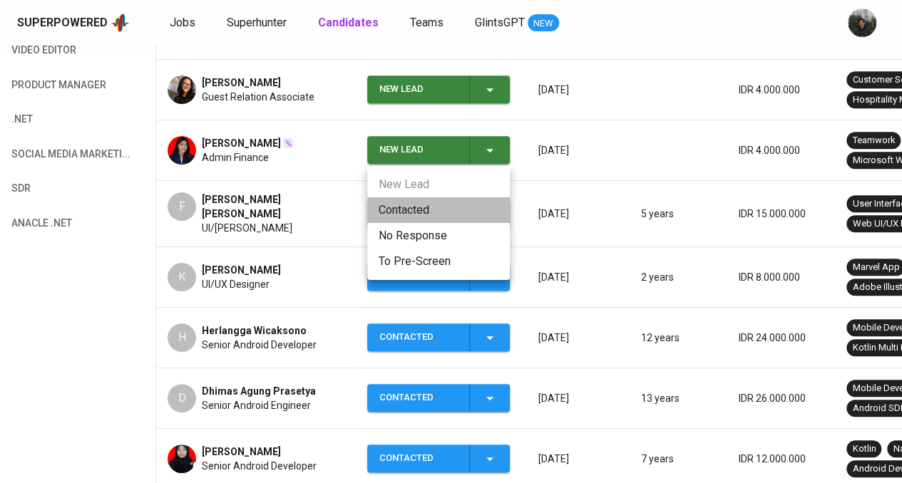
click at [421, 208] on li "Contacted" at bounding box center [438, 211] width 143 height 26
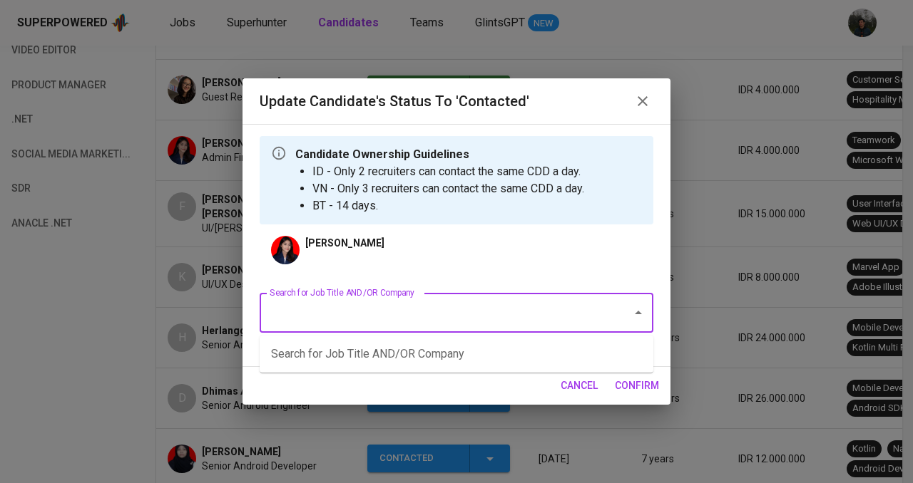
click at [429, 317] on input "Search for Job Title AND/OR Company" at bounding box center [436, 312] width 341 height 27
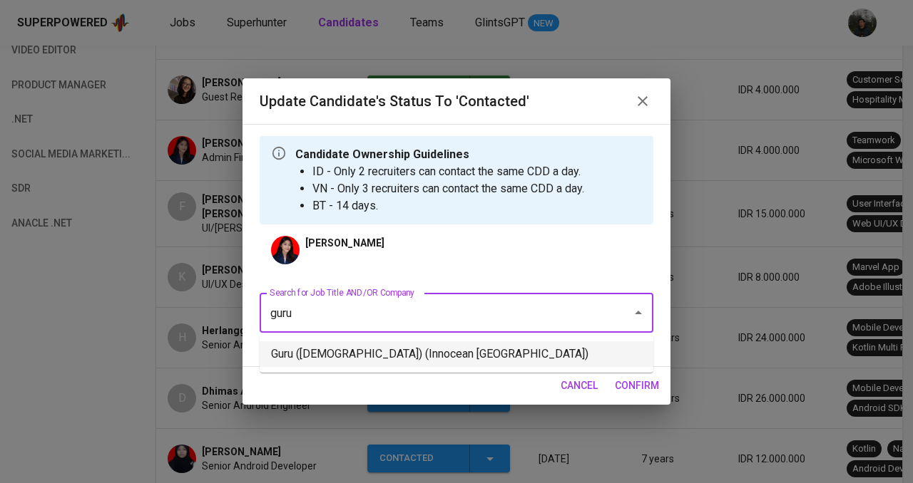
click at [432, 359] on li "Guru ([DEMOGRAPHIC_DATA]) (Innocean [GEOGRAPHIC_DATA])" at bounding box center [457, 355] width 394 height 26
type input "guru"
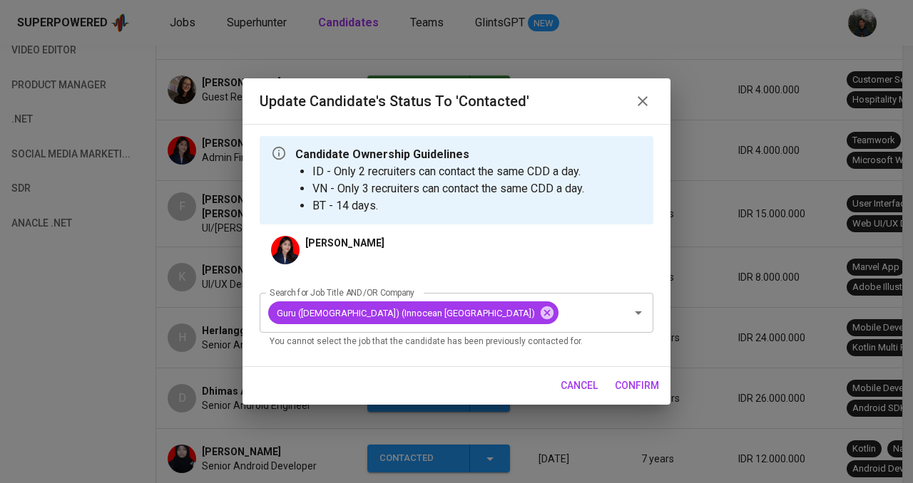
click at [630, 389] on span "confirm" at bounding box center [637, 386] width 44 height 18
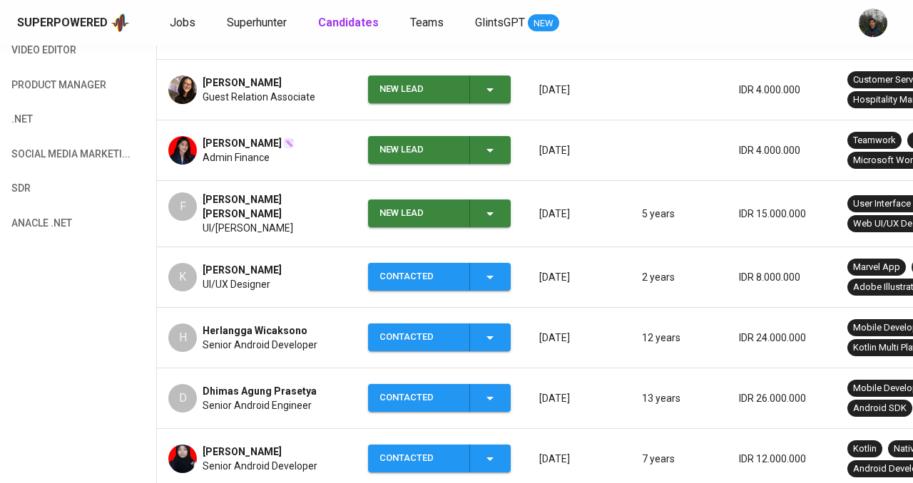
click at [446, 91] on div "New Lead" at bounding box center [418, 90] width 78 height 28
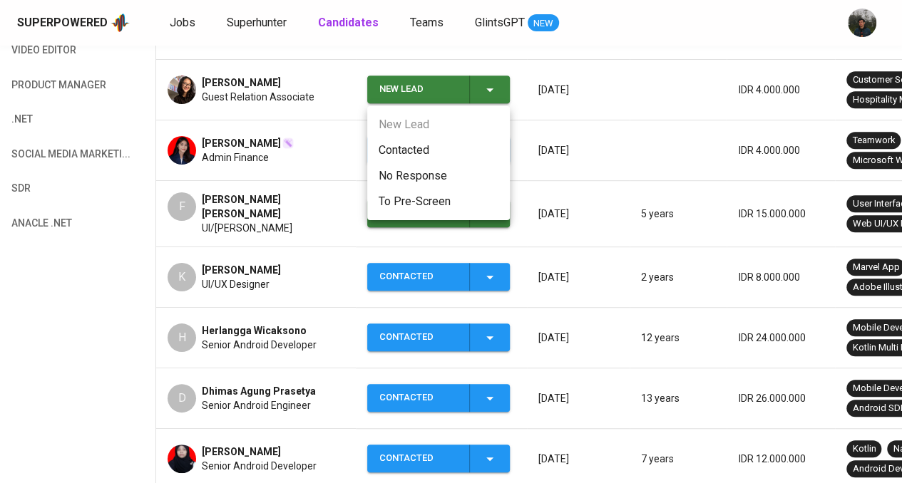
click at [416, 143] on li "Contacted" at bounding box center [438, 151] width 143 height 26
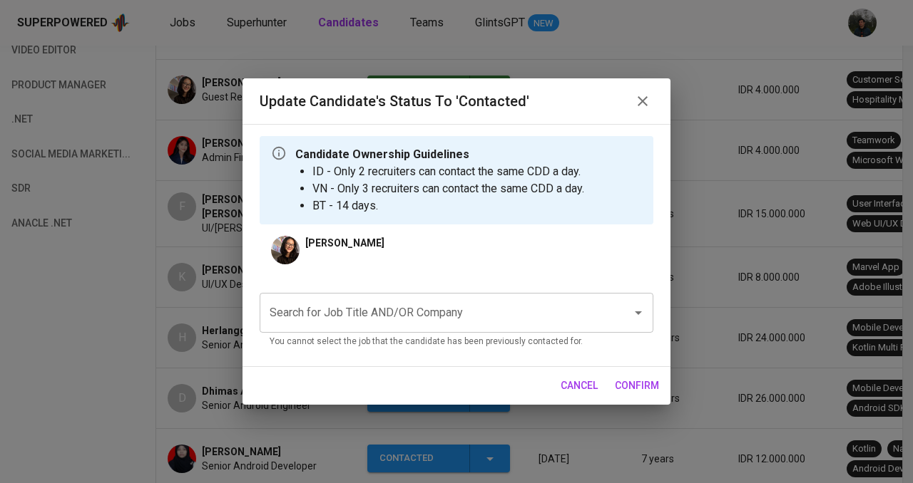
click at [358, 310] on input "Search for Job Title AND/OR Company" at bounding box center [436, 312] width 341 height 27
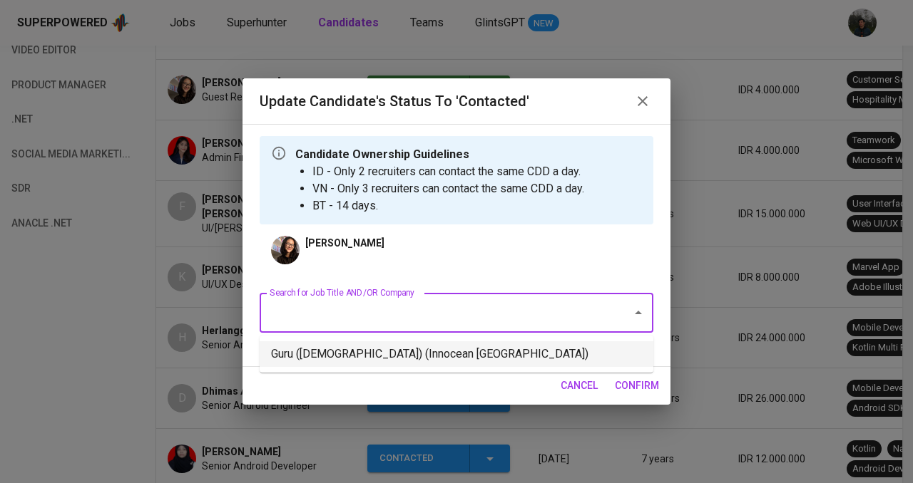
click at [366, 347] on li "Guru ([DEMOGRAPHIC_DATA]) (Innocean [GEOGRAPHIC_DATA])" at bounding box center [457, 355] width 394 height 26
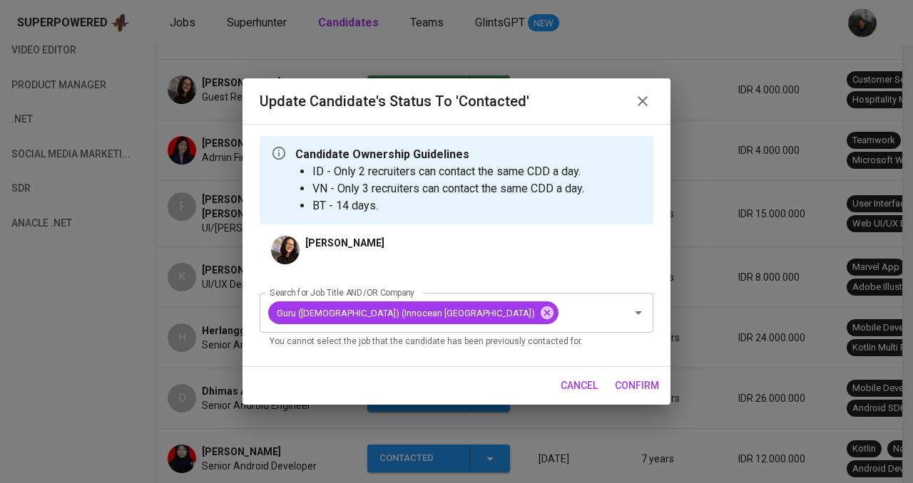
click at [636, 394] on span "confirm" at bounding box center [637, 386] width 44 height 18
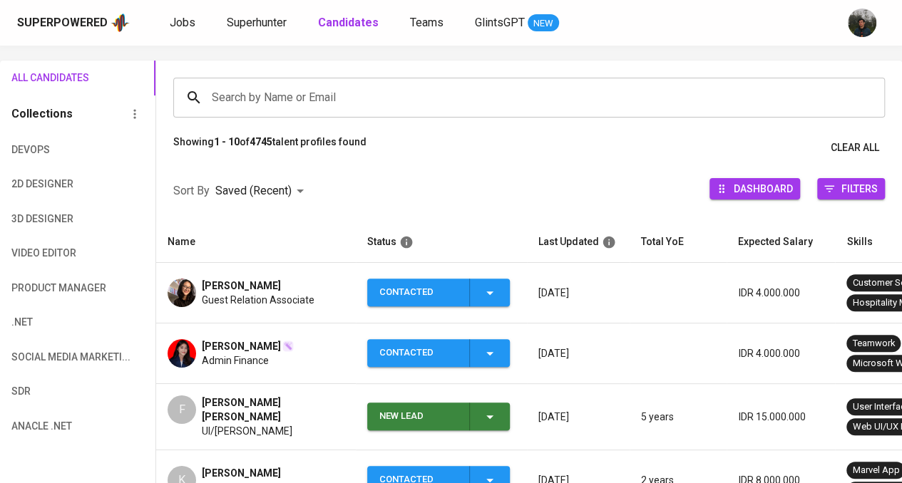
scroll to position [0, 0]
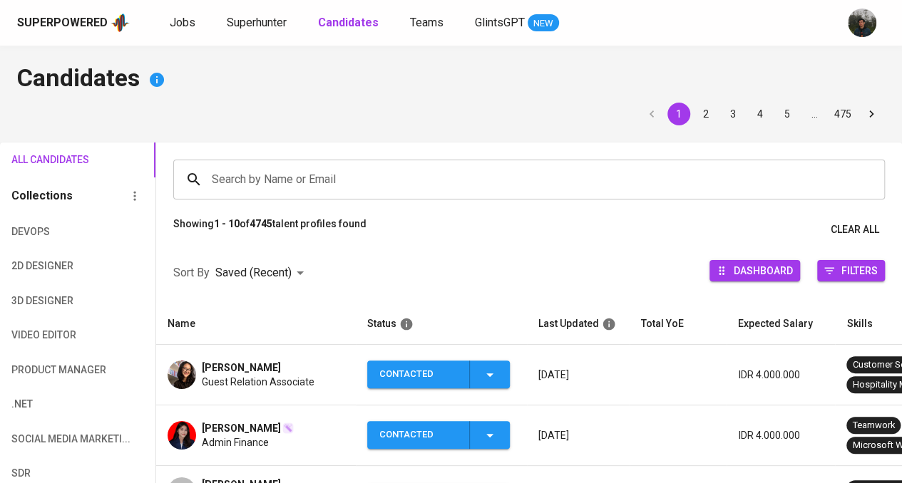
click at [350, 167] on input "Search by Name or Email" at bounding box center [532, 179] width 649 height 27
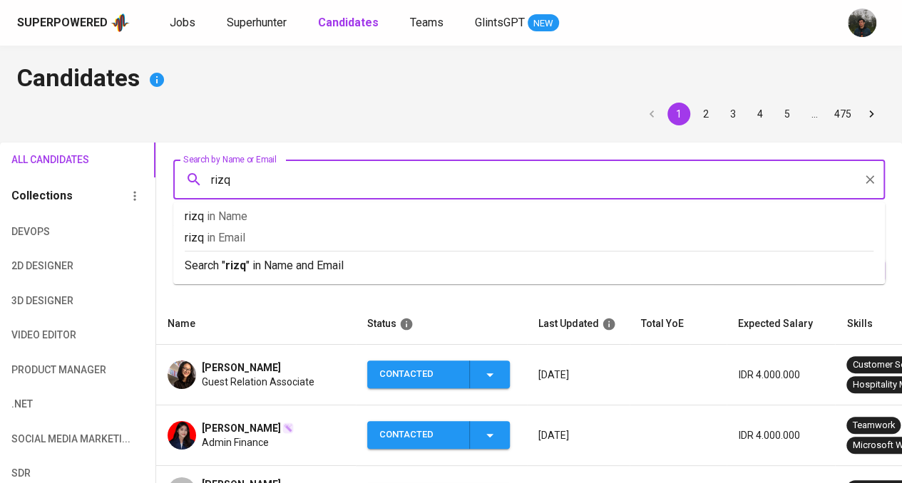
type input "rizqa"
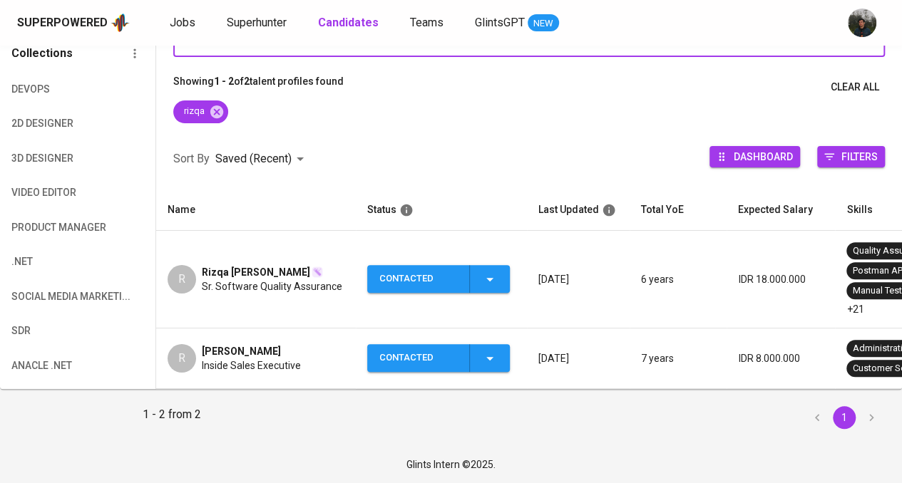
scroll to position [153, 0]
click at [308, 280] on span "Sr. Software Quality Assurance" at bounding box center [272, 287] width 140 height 14
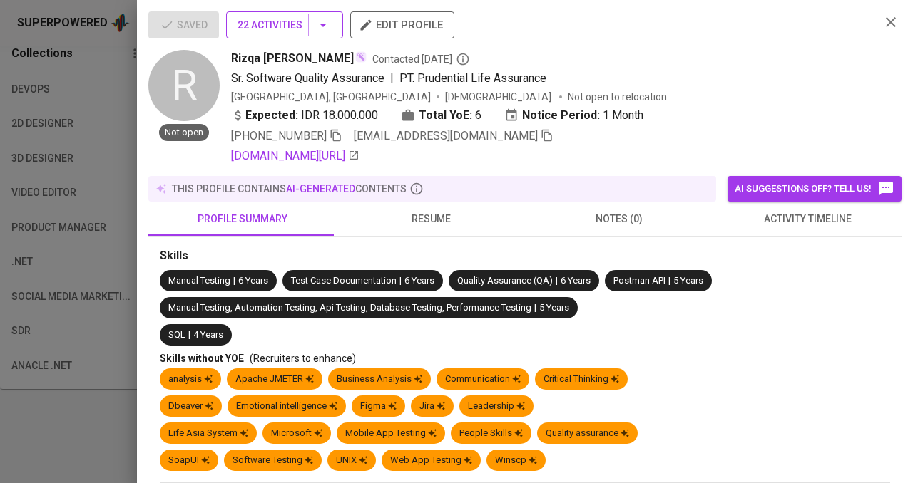
click at [284, 22] on span "22 Activities" at bounding box center [284, 25] width 94 height 18
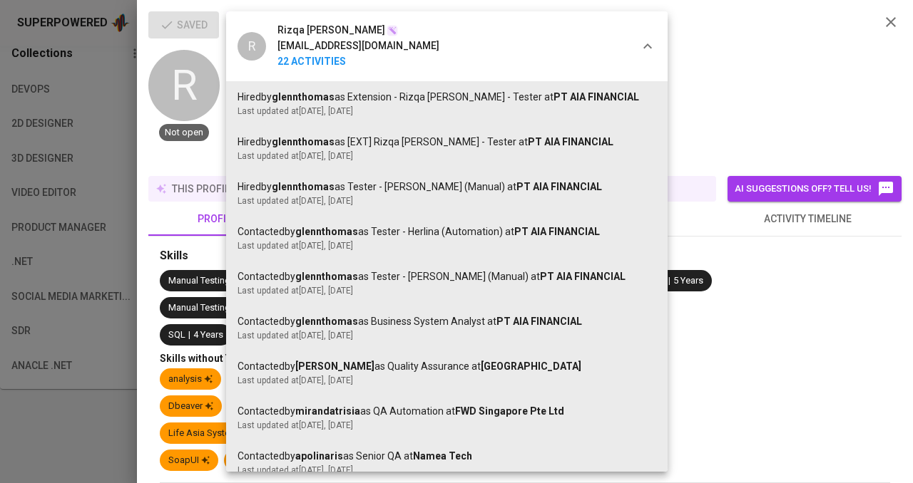
click at [804, 83] on div at bounding box center [456, 241] width 913 height 483
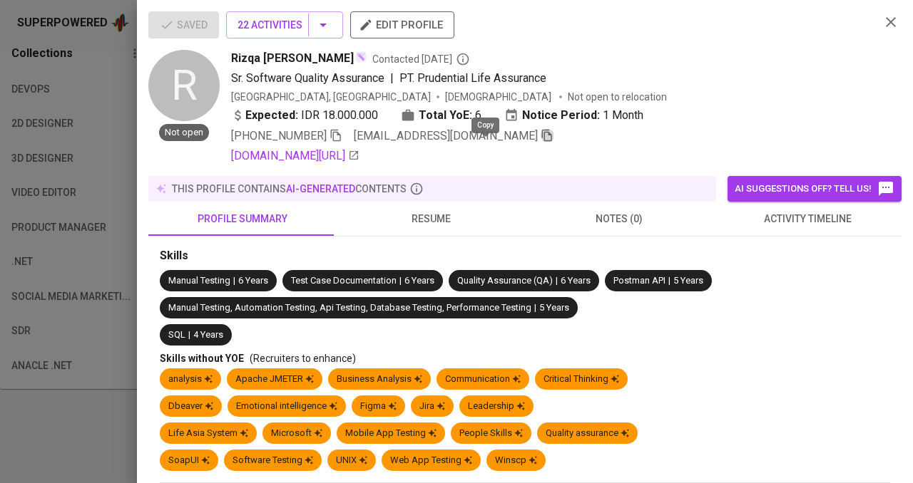
click at [541, 134] on icon "button" at bounding box center [547, 135] width 13 height 13
drag, startPoint x: 885, startPoint y: 29, endPoint x: 837, endPoint y: 14, distance: 50.1
click at [884, 29] on icon "button" at bounding box center [890, 22] width 17 height 17
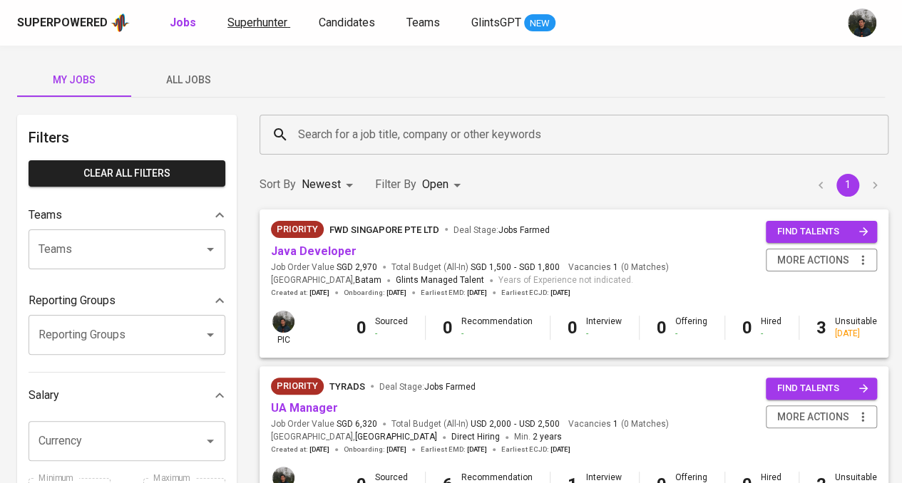
click at [277, 26] on span "Superhunter" at bounding box center [257, 23] width 60 height 14
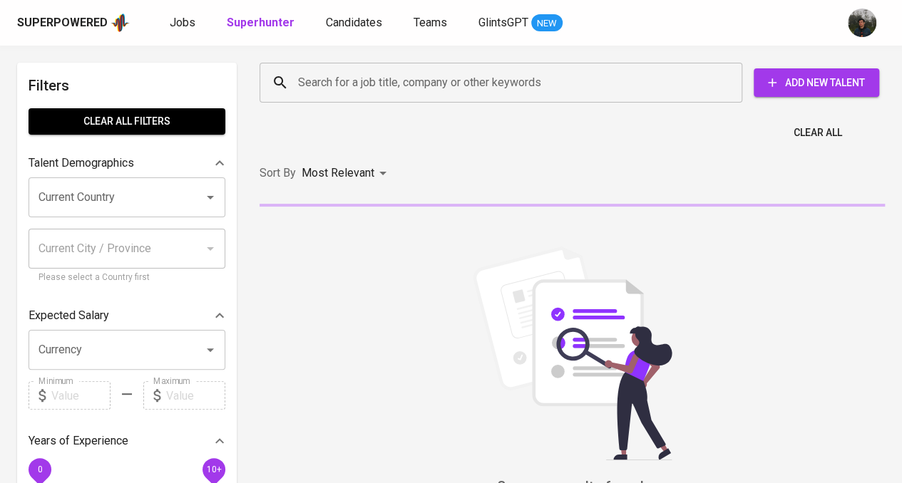
click at [411, 83] on input "Search for a job title, company or other keywords" at bounding box center [504, 82] width 420 height 27
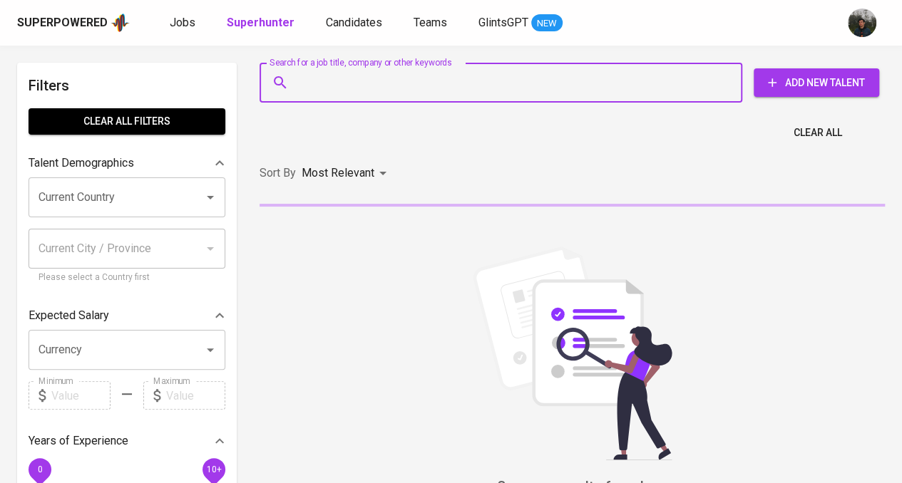
paste input "choiriyah ria"
type input "choiriyah ria"
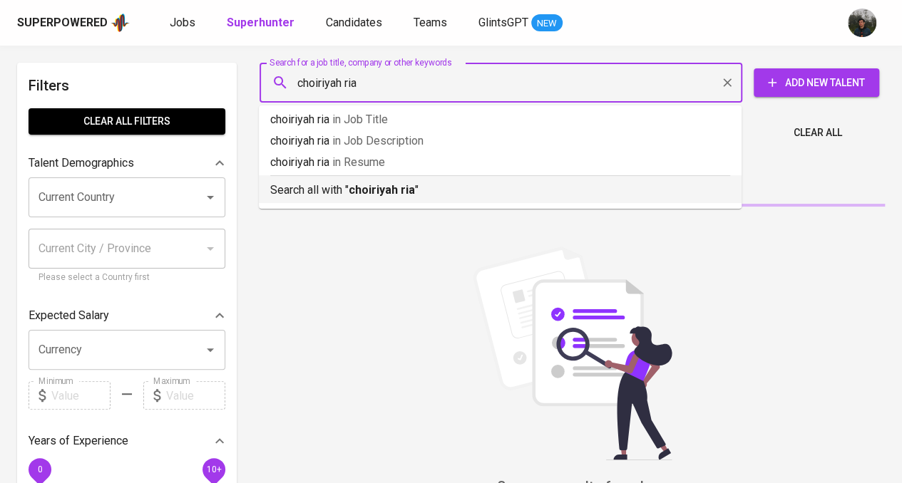
click at [389, 191] on b "choiriyah ria" at bounding box center [382, 190] width 66 height 14
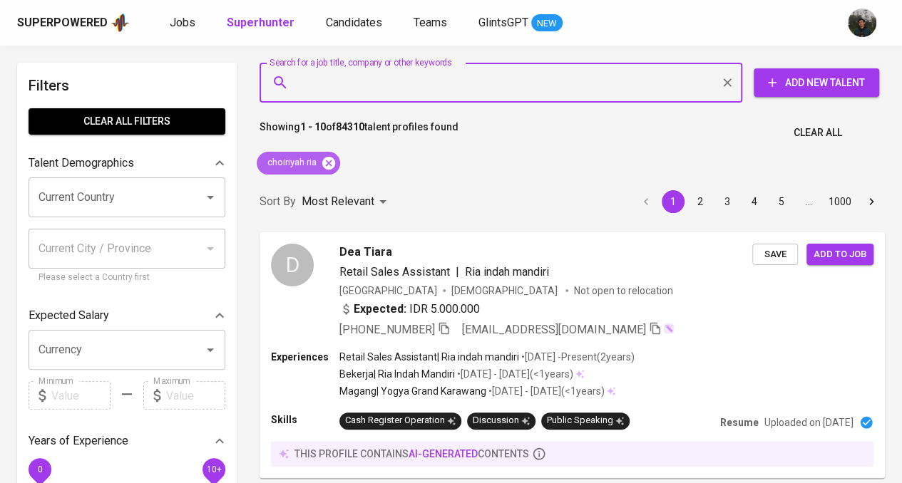
click at [334, 160] on icon at bounding box center [328, 162] width 13 height 13
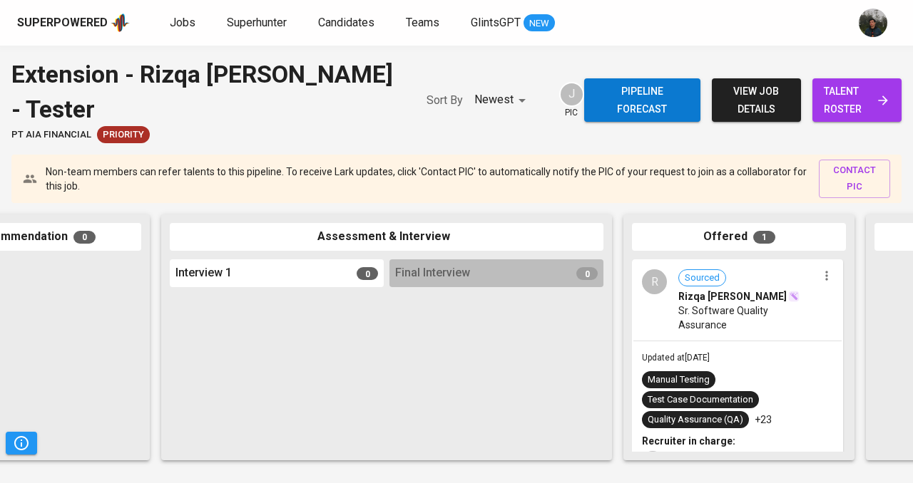
scroll to position [0, 695]
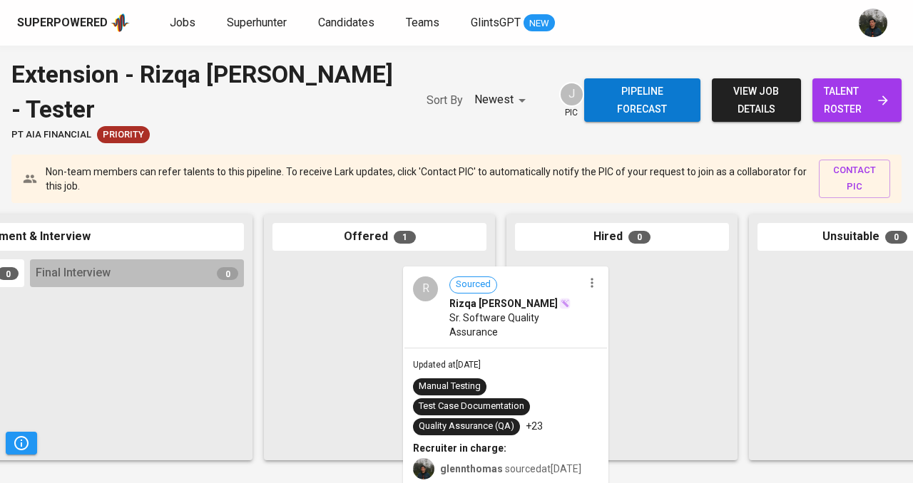
drag, startPoint x: 418, startPoint y: 332, endPoint x: 632, endPoint y: 336, distance: 214.0
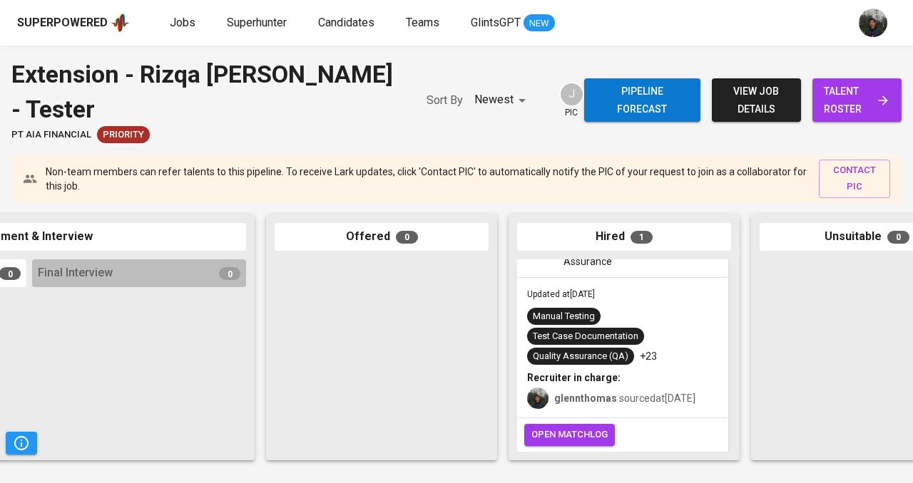
scroll to position [83, 0]
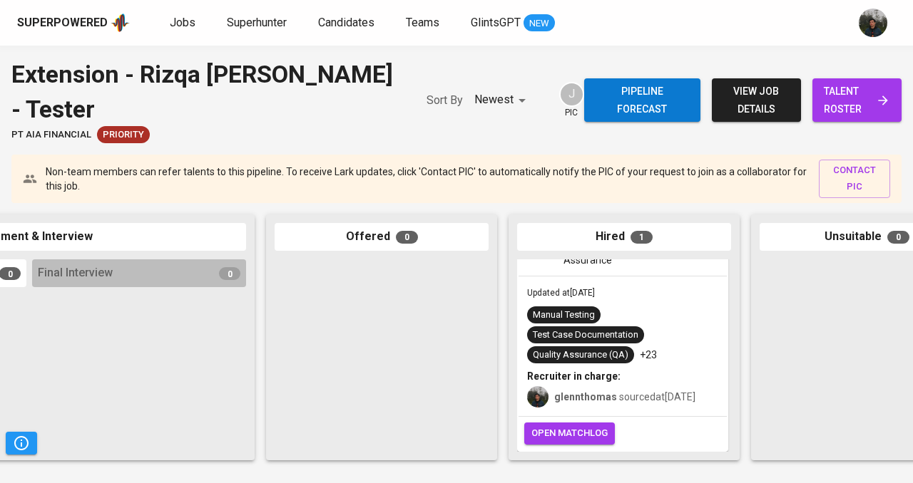
click at [590, 426] on span "open matchlog" at bounding box center [569, 434] width 76 height 16
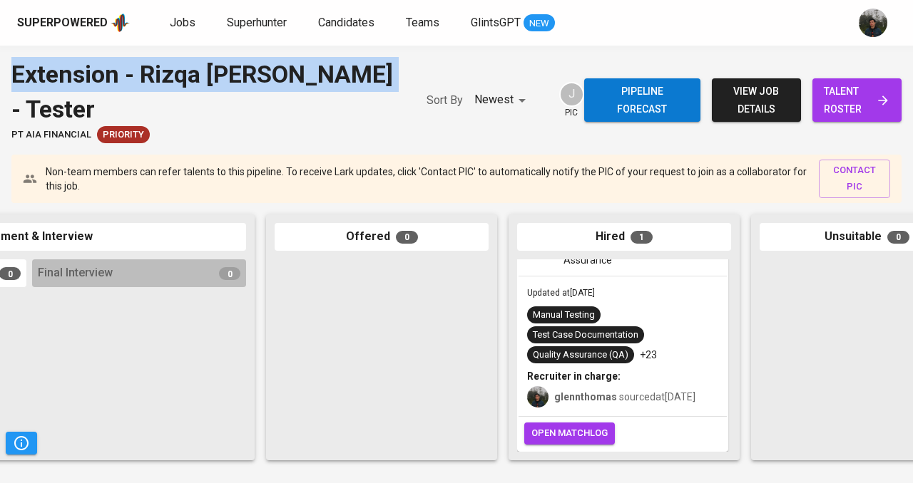
drag, startPoint x: 86, startPoint y: 113, endPoint x: 3, endPoint y: 73, distance: 92.2
click at [3, 73] on div "Extension - Rizqa [PERSON_NAME] - Tester PT AIA FINANCIAL Priority Sort By Newe…" at bounding box center [456, 100] width 913 height 86
copy div "Extension - Rizqa [PERSON_NAME] - Tester"
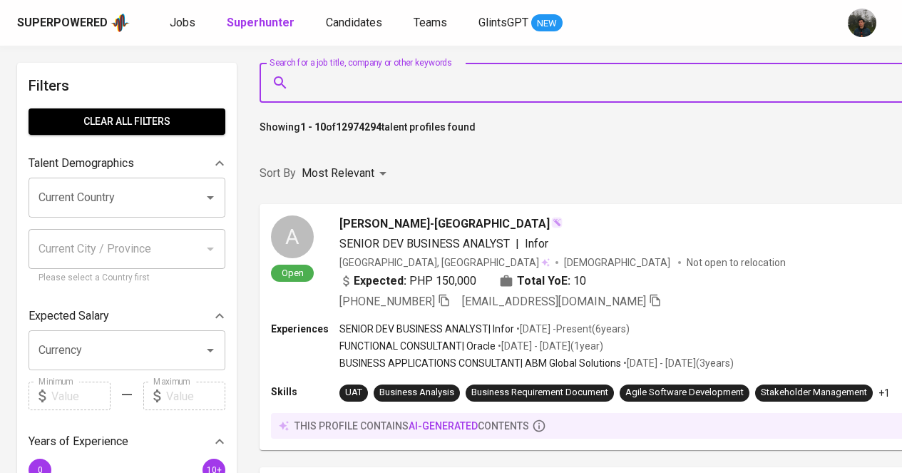
type input "salsaangelinaa@gmail.com"
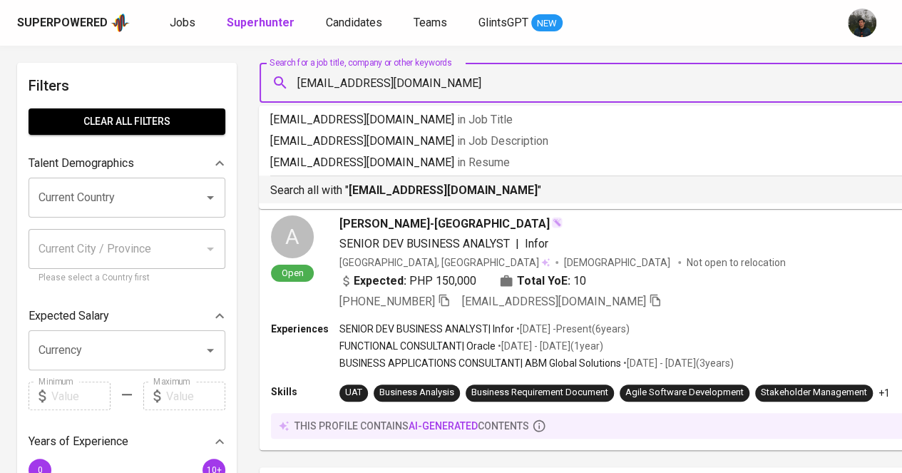
click at [441, 193] on b "salsaangelinaa@gmail.com" at bounding box center [443, 190] width 189 height 14
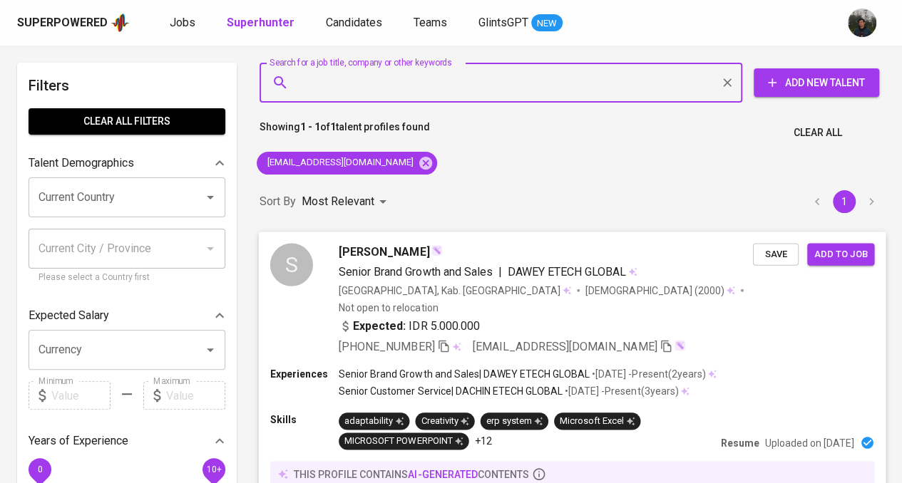
click at [710, 291] on div "Indonesia, Kab. Bekasi Female (2000) Not open to relocation" at bounding box center [546, 298] width 414 height 31
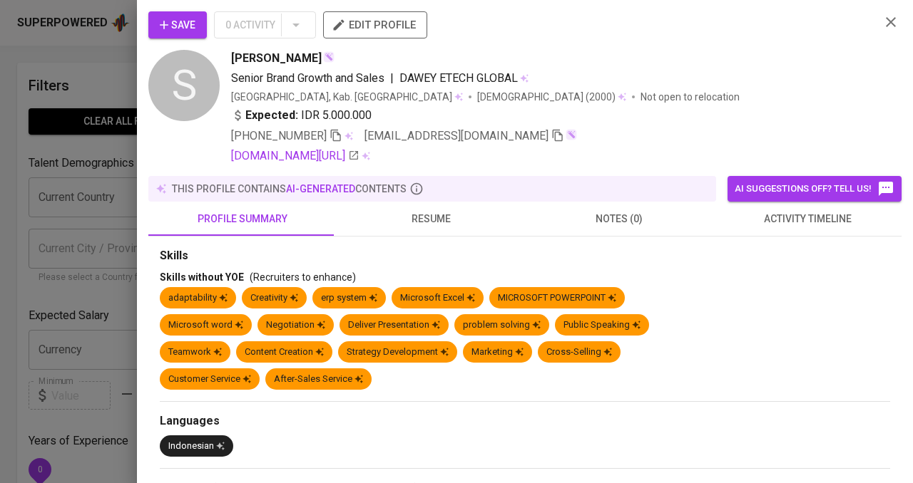
click at [408, 230] on button "resume" at bounding box center [431, 219] width 188 height 34
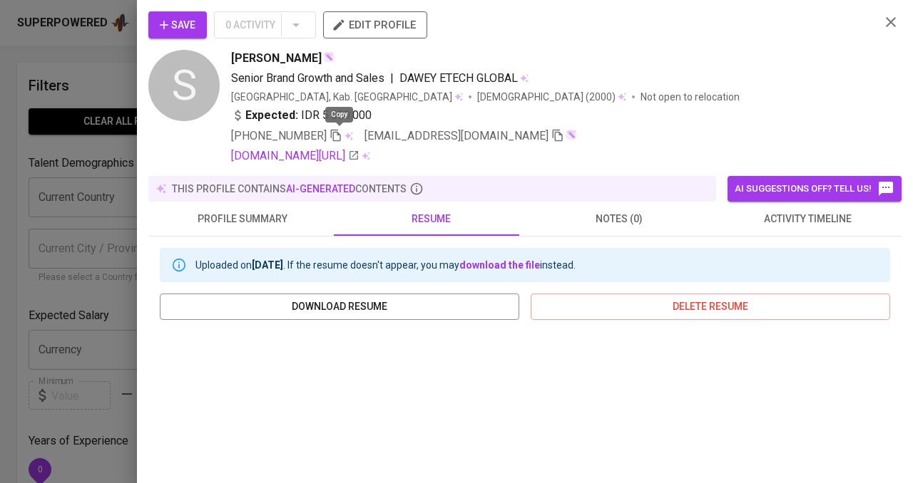
click at [337, 132] on icon "button" at bounding box center [335, 135] width 13 height 13
click at [164, 31] on icon "button" at bounding box center [164, 25] width 14 height 14
click at [71, 123] on div at bounding box center [456, 241] width 913 height 483
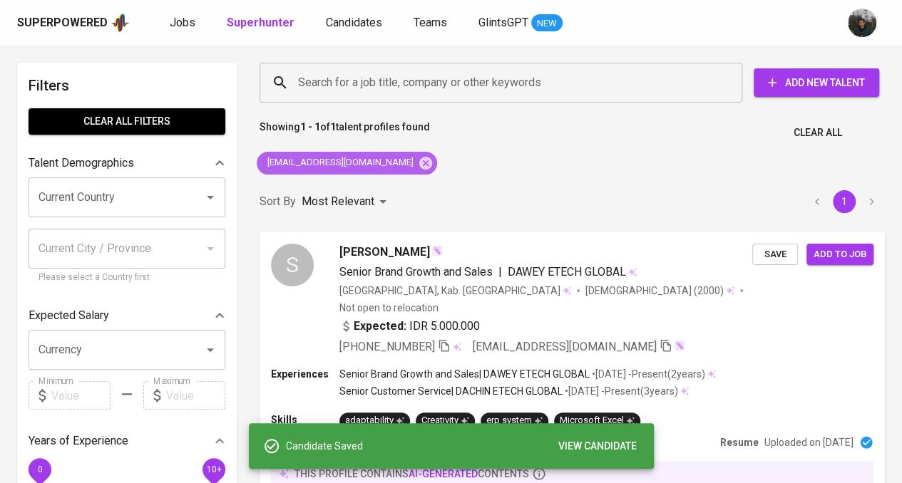
click at [418, 162] on icon at bounding box center [426, 163] width 16 height 16
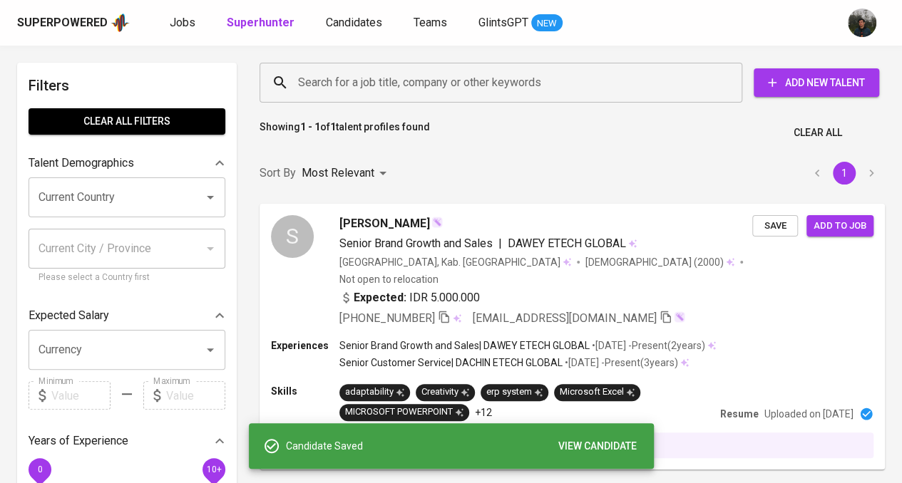
click at [483, 83] on input "Search for a job title, company or other keywords" at bounding box center [504, 82] width 420 height 27
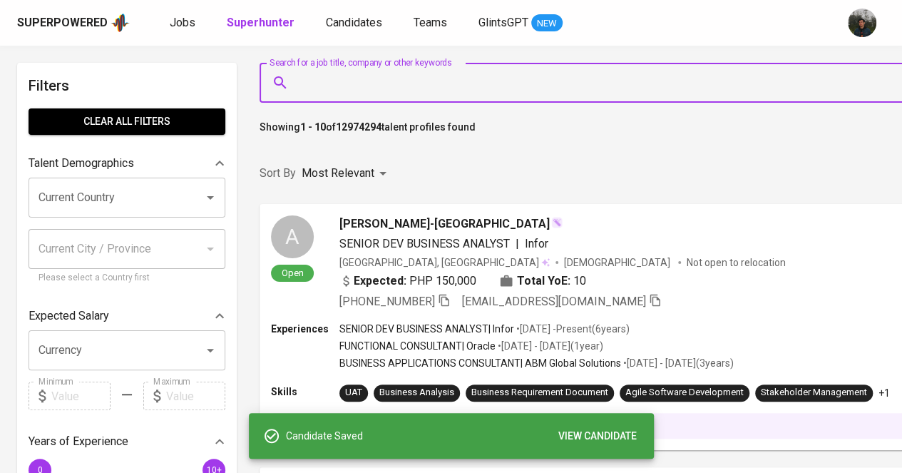
paste input "leonitaerlin@gmail.com"
type input "leonitaerlin@gmail.com"
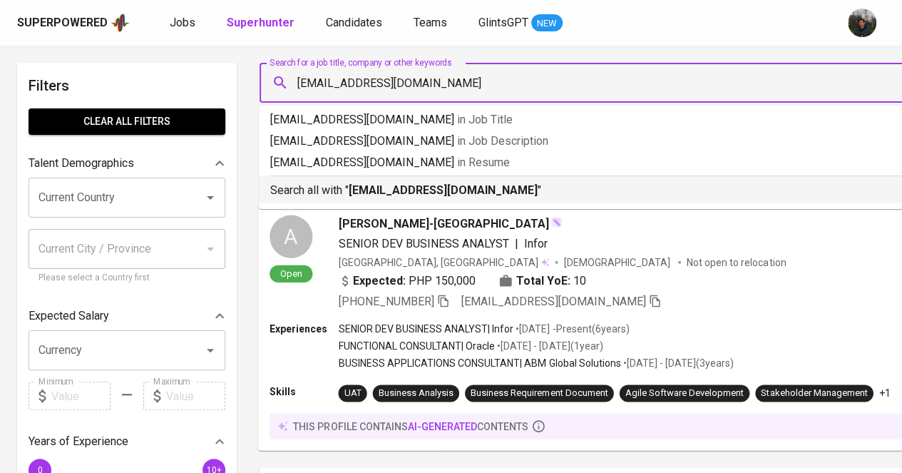
click at [418, 186] on b "leonitaerlin@gmail.com" at bounding box center [443, 190] width 189 height 14
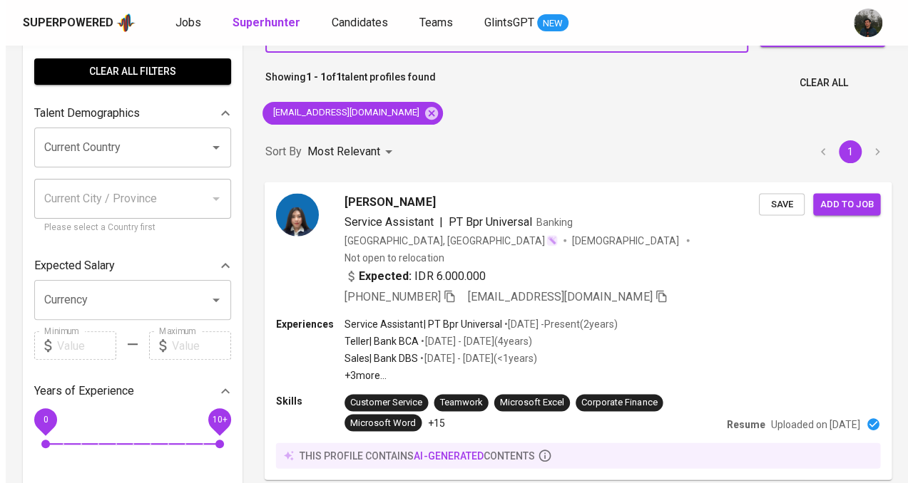
scroll to position [71, 0]
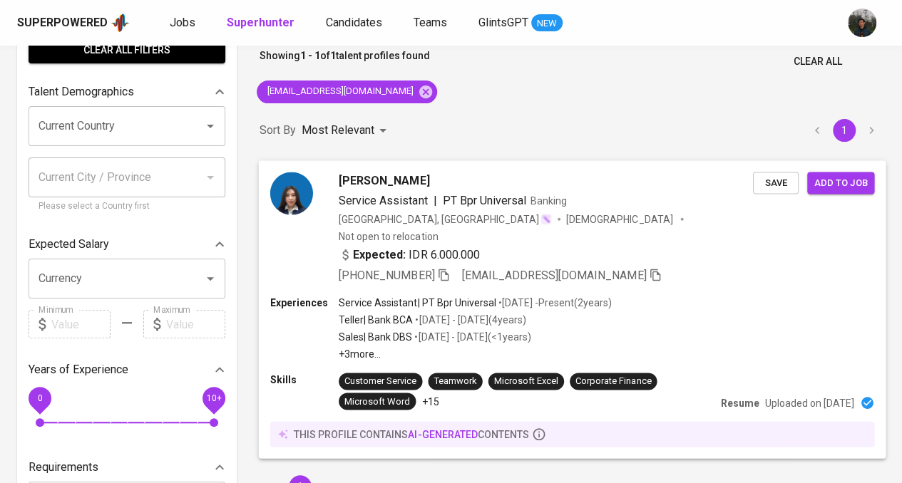
click at [702, 267] on div "+62 859-3981-4856 leonitaerlin@gmail.com" at bounding box center [546, 275] width 414 height 17
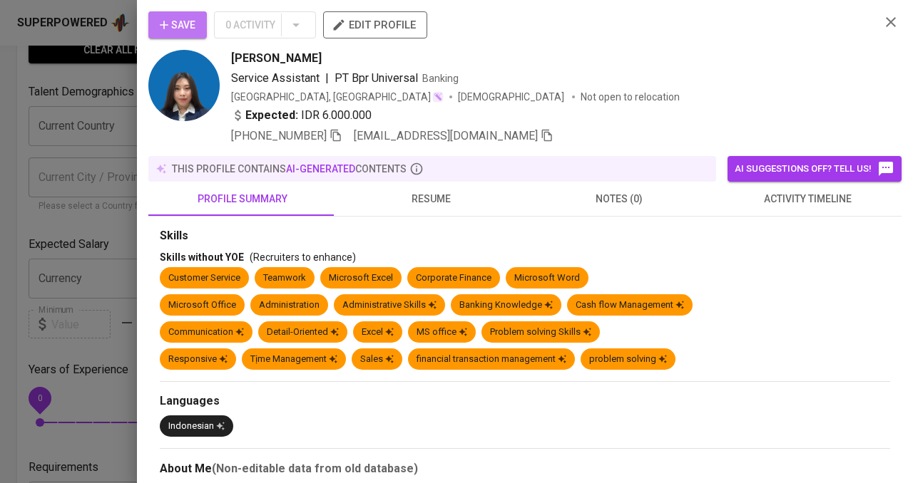
click at [190, 24] on span "Save" at bounding box center [178, 25] width 36 height 18
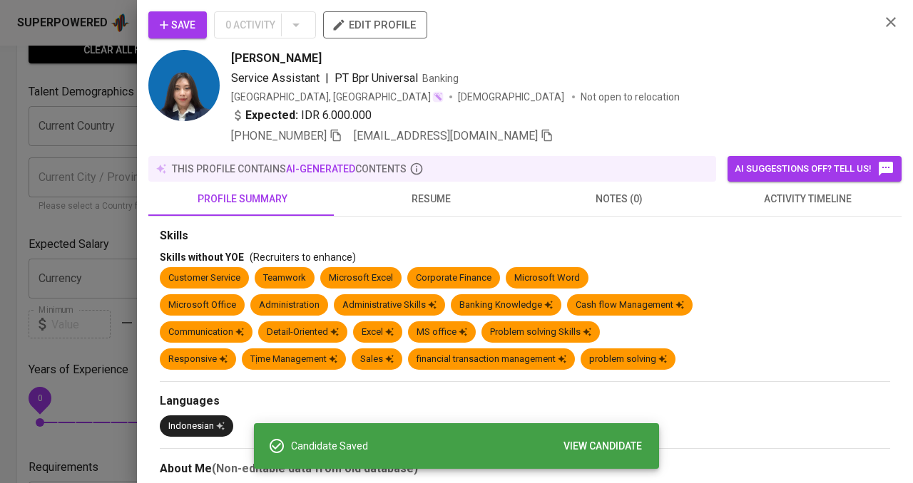
click at [541, 138] on icon "button" at bounding box center [547, 135] width 13 height 13
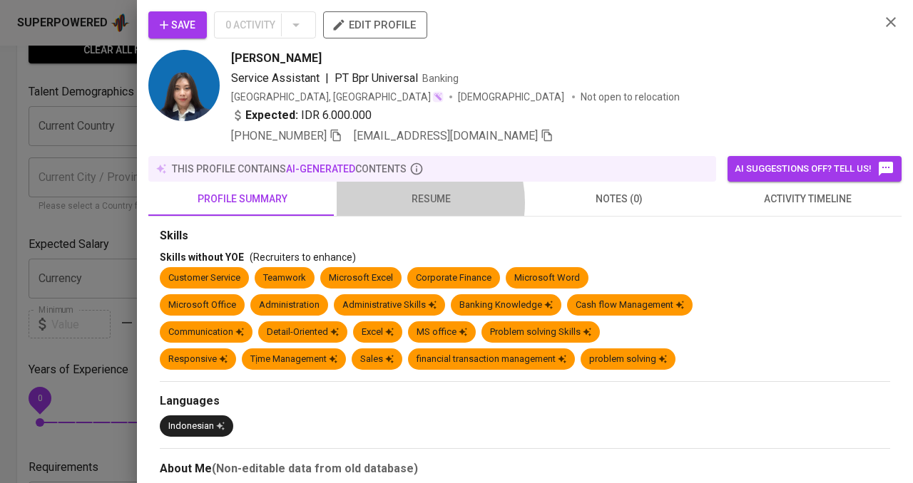
click at [404, 202] on span "resume" at bounding box center [430, 199] width 171 height 18
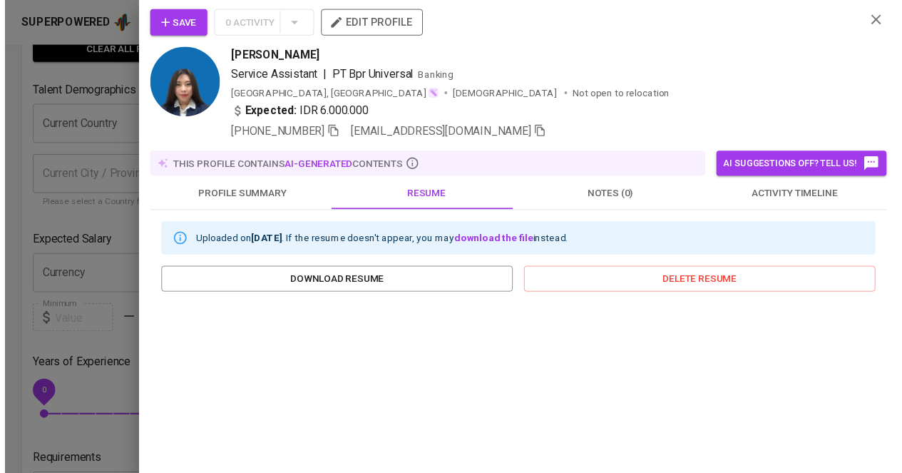
scroll to position [0, 0]
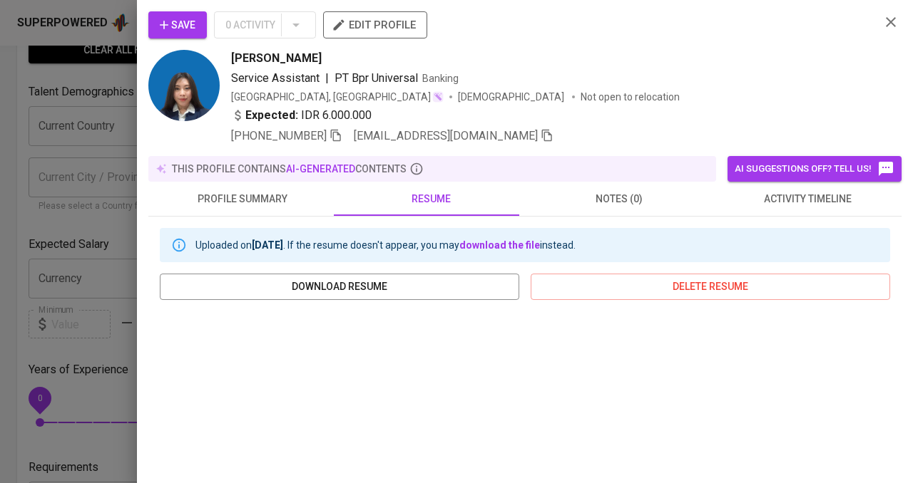
click at [340, 135] on icon "button" at bounding box center [335, 135] width 13 height 13
click at [170, 21] on icon "button" at bounding box center [164, 25] width 14 height 14
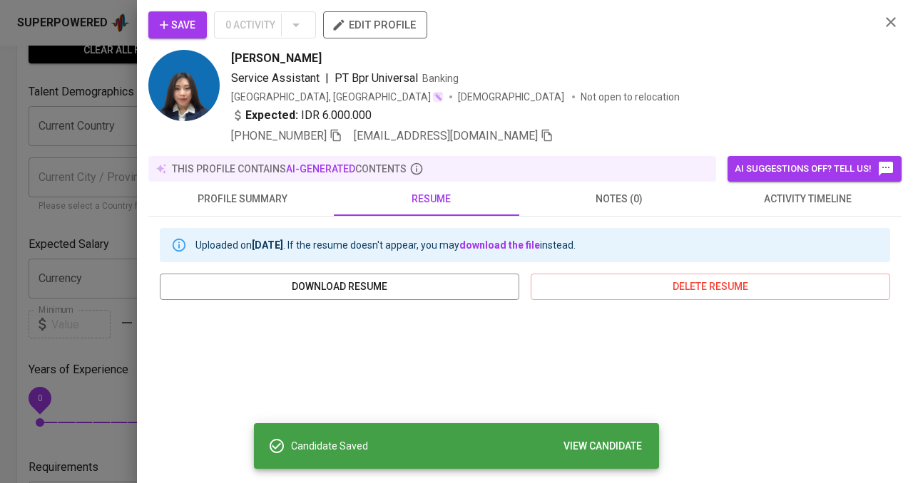
click at [101, 101] on div at bounding box center [456, 241] width 913 height 483
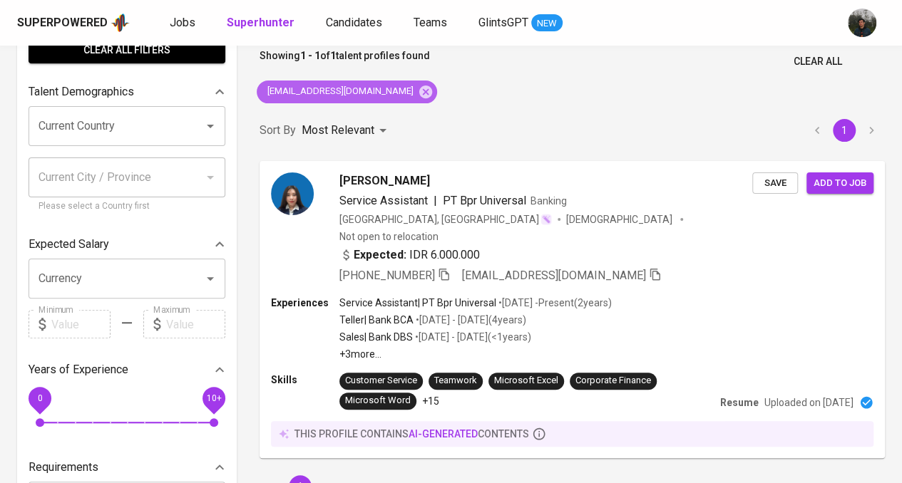
click at [419, 88] on icon at bounding box center [425, 91] width 13 height 13
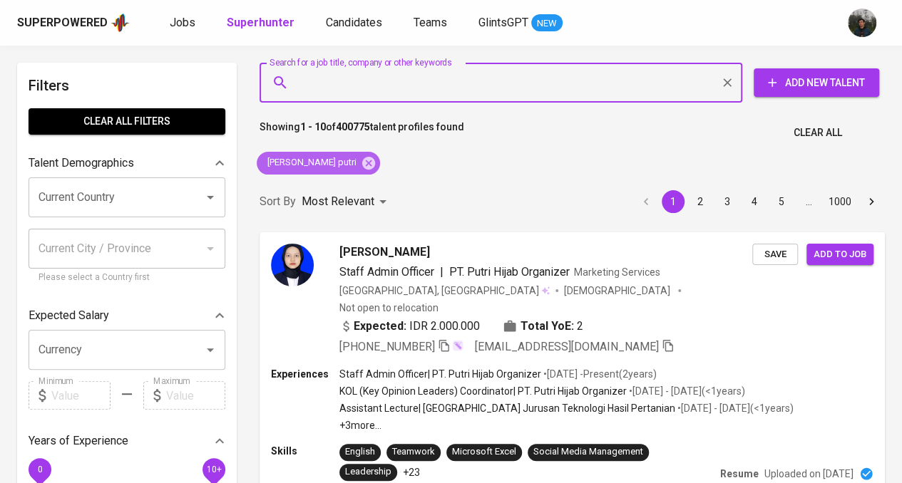
drag, startPoint x: 360, startPoint y: 160, endPoint x: 525, endPoint y: 12, distance: 221.2
click at [361, 160] on icon at bounding box center [369, 163] width 16 height 16
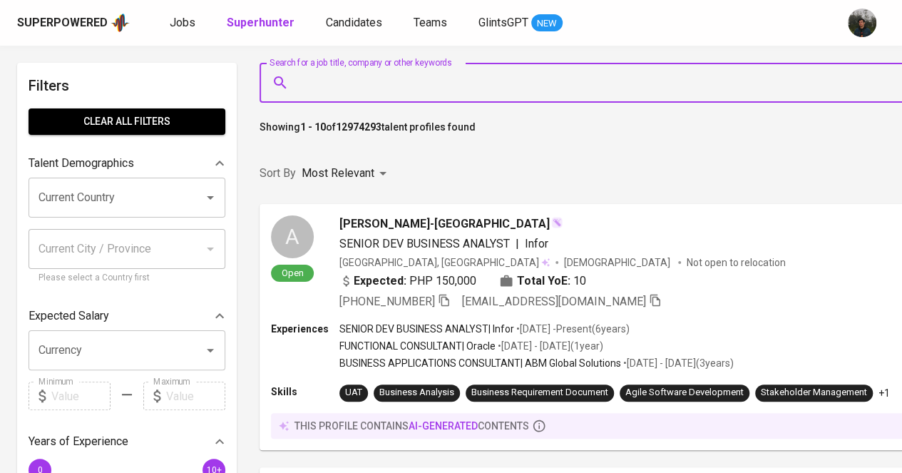
click at [518, 86] on input "Search for a job title, company or other keywords" at bounding box center [647, 82] width 707 height 27
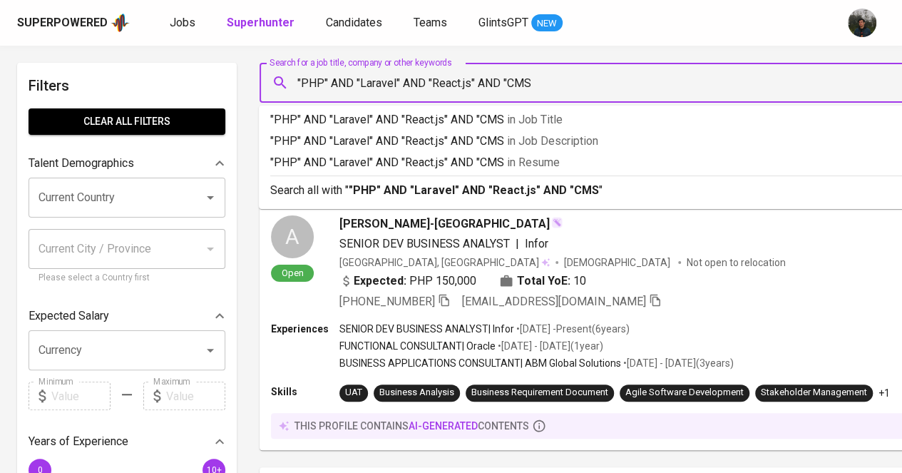
type input ""PHP" AND "Laravel" AND "React.js" AND "CMS""
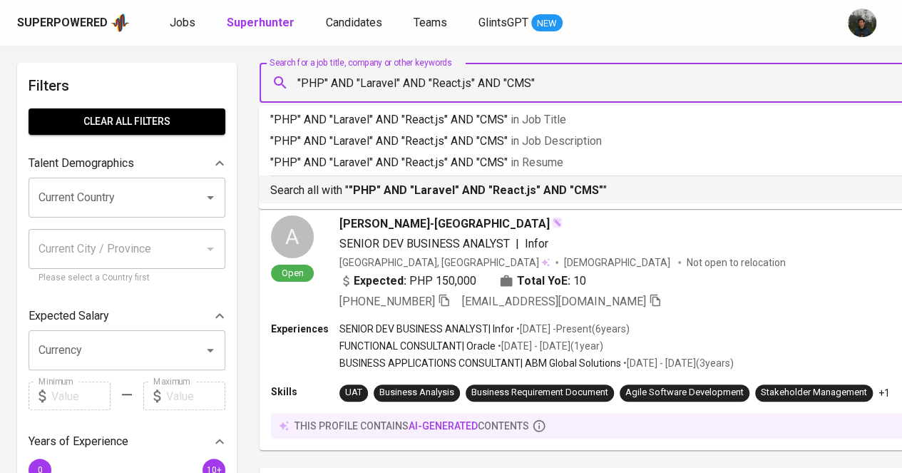
drag, startPoint x: 414, startPoint y: 186, endPoint x: 498, endPoint y: 128, distance: 101.9
click at [414, 186] on b ""PHP" AND "Laravel" AND "React.js" AND "CMS"" at bounding box center [476, 190] width 255 height 14
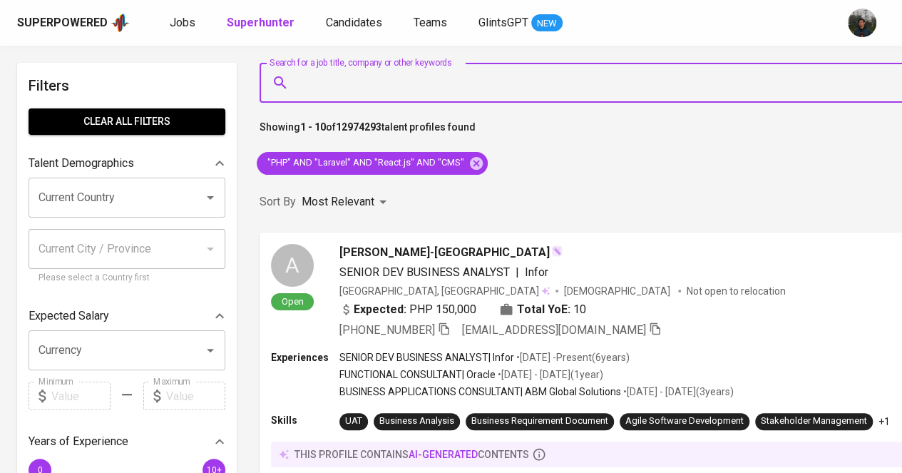
click at [155, 193] on input "Current Country" at bounding box center [107, 197] width 144 height 27
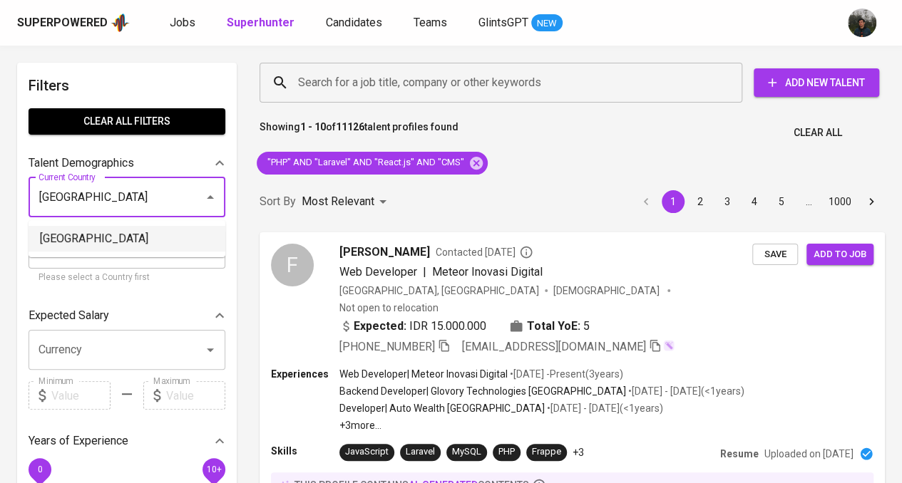
click at [83, 250] on li "[GEOGRAPHIC_DATA]" at bounding box center [127, 239] width 197 height 26
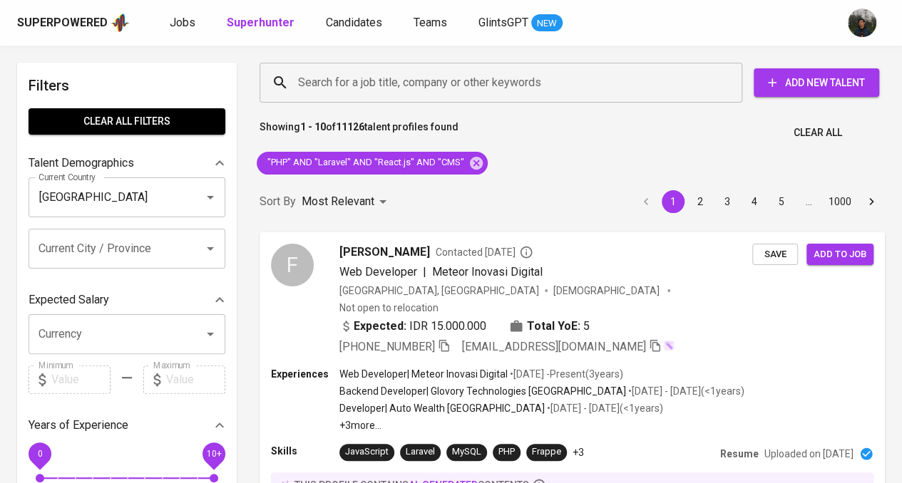
type input "[GEOGRAPHIC_DATA]"
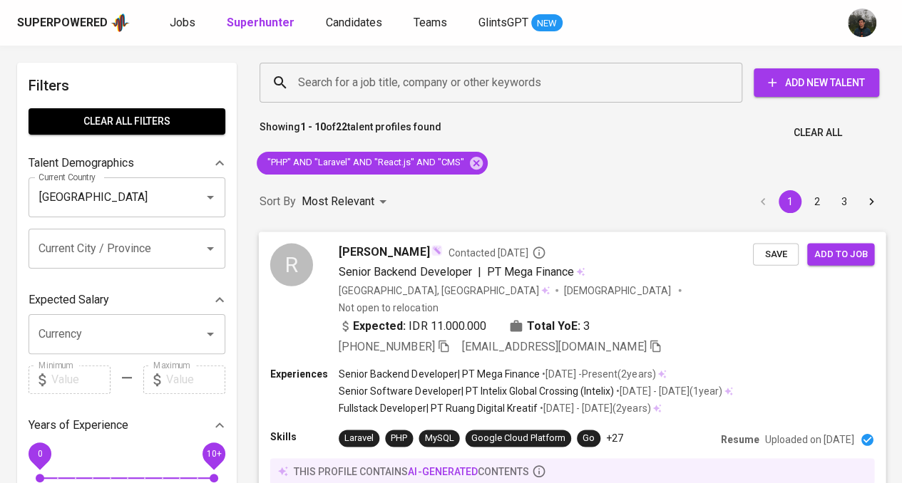
scroll to position [71, 0]
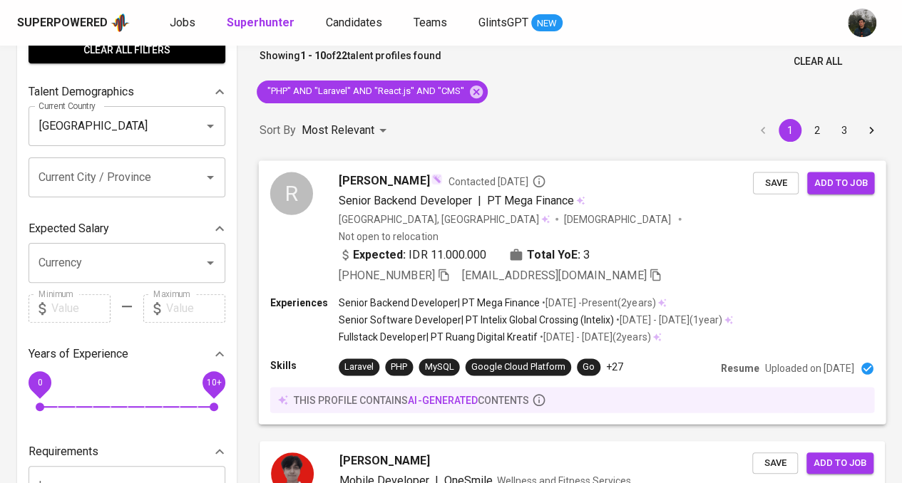
click at [652, 213] on div "Indonesia, Jakarta Selatan Male Not open to relocation" at bounding box center [546, 227] width 414 height 31
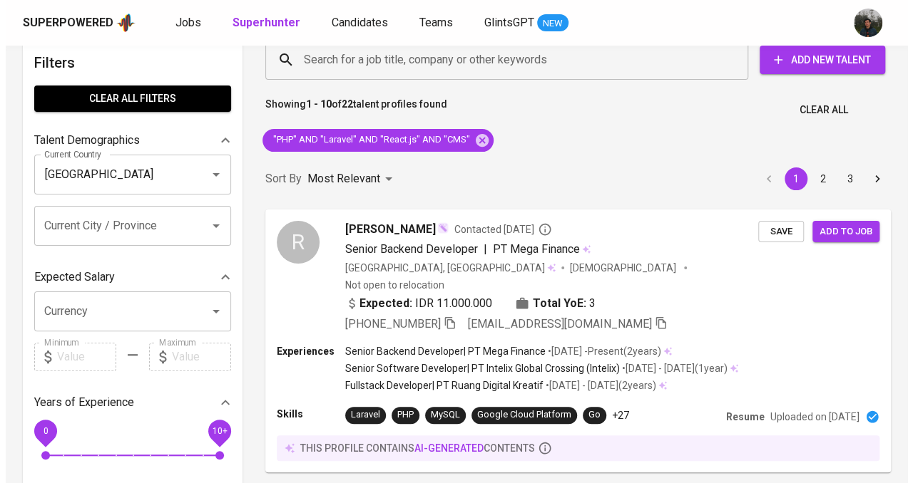
scroll to position [0, 0]
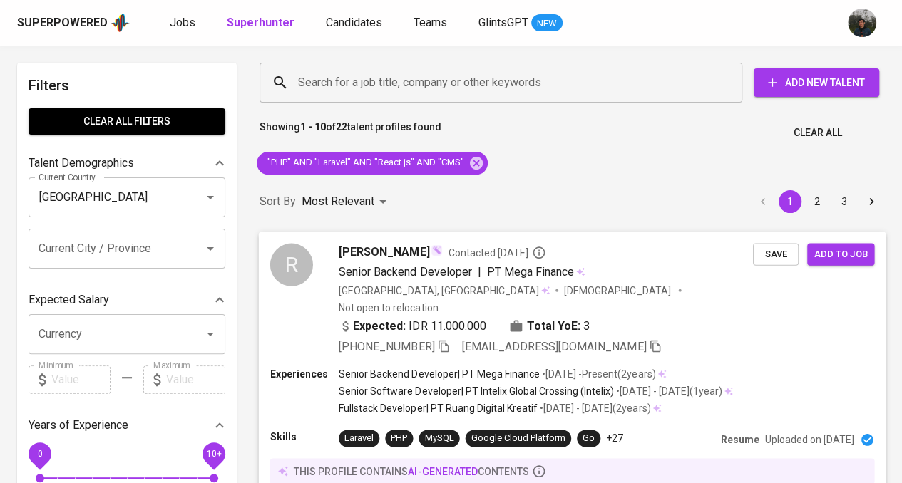
click at [429, 253] on span "[PERSON_NAME]" at bounding box center [384, 251] width 91 height 17
click at [304, 26] on div "Jobs Superhunter Candidates Teams GlintsGPT NEW" at bounding box center [366, 23] width 393 height 18
click at [641, 289] on div "Indonesia, Jakarta Selatan Male Not open to relocation" at bounding box center [546, 298] width 414 height 31
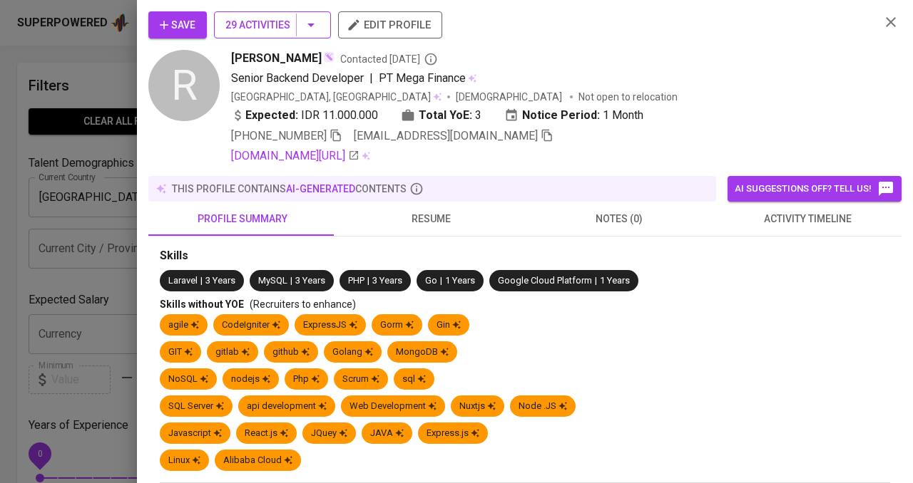
click at [295, 22] on span "29 Activities" at bounding box center [272, 25] width 94 height 18
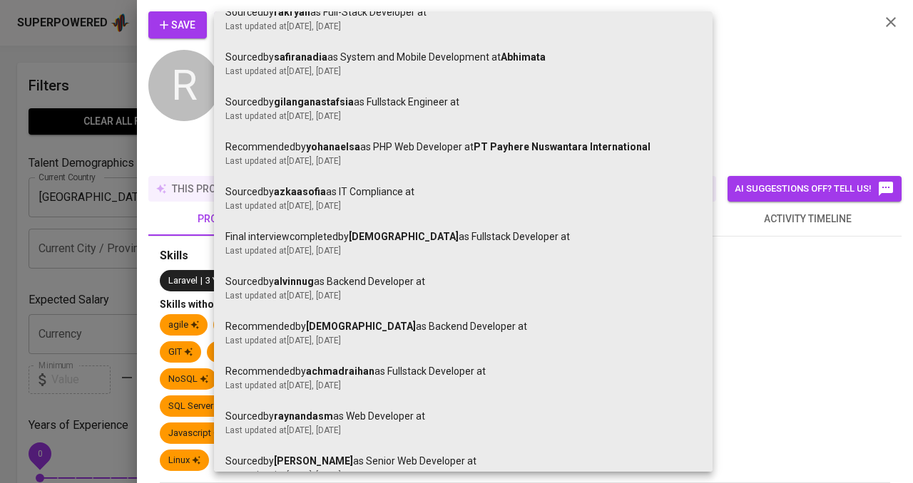
scroll to position [911, 0]
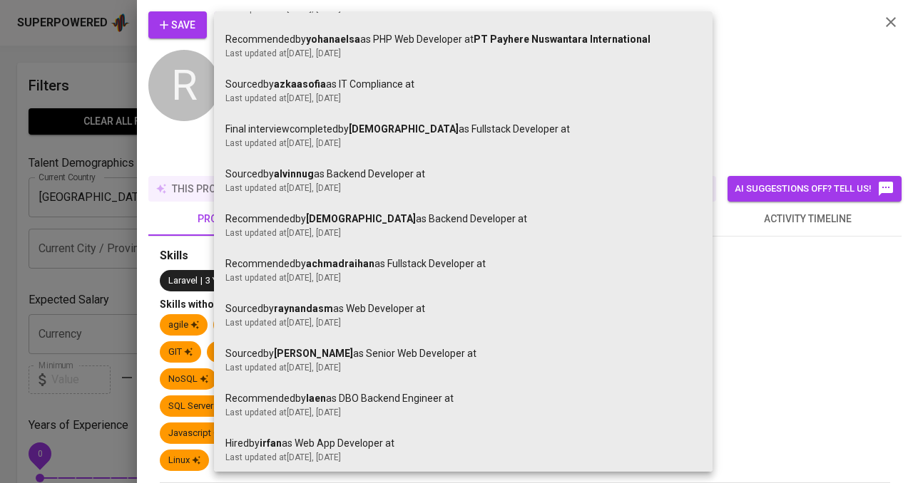
click at [727, 58] on div at bounding box center [456, 241] width 913 height 483
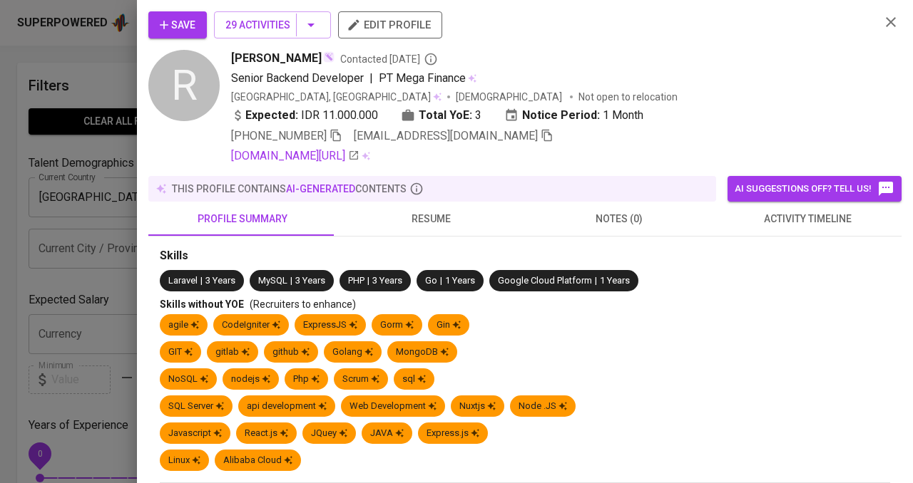
click at [432, 218] on span "resume" at bounding box center [430, 219] width 171 height 18
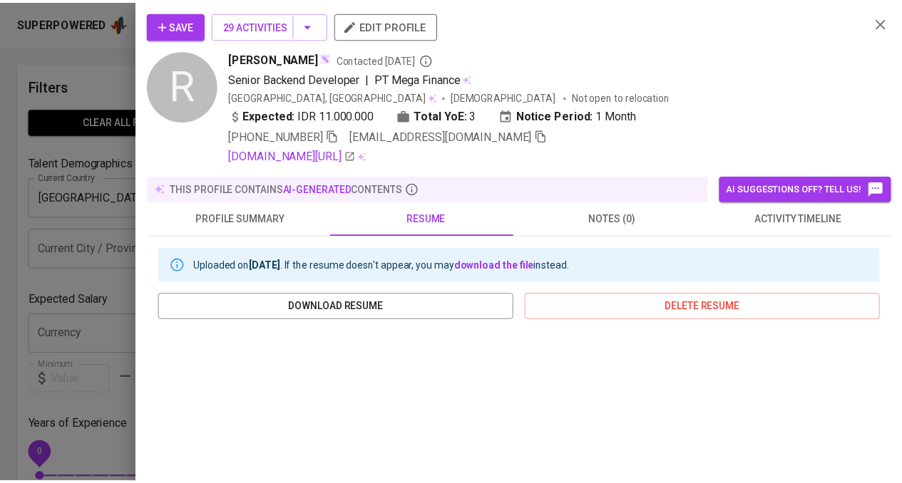
scroll to position [297, 0]
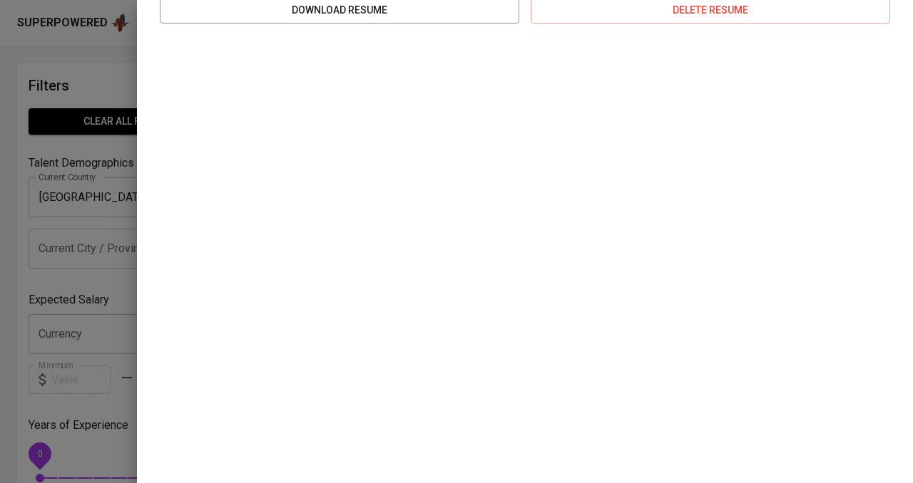
click at [60, 148] on div at bounding box center [456, 241] width 913 height 483
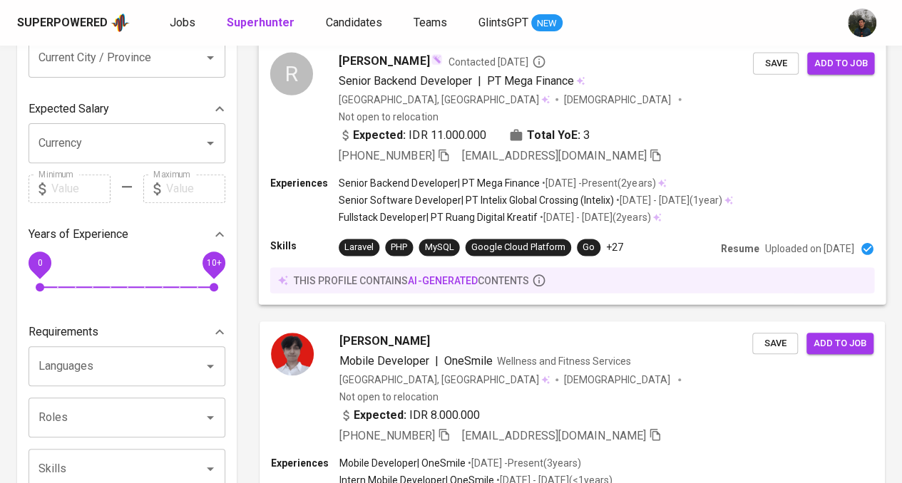
scroll to position [214, 0]
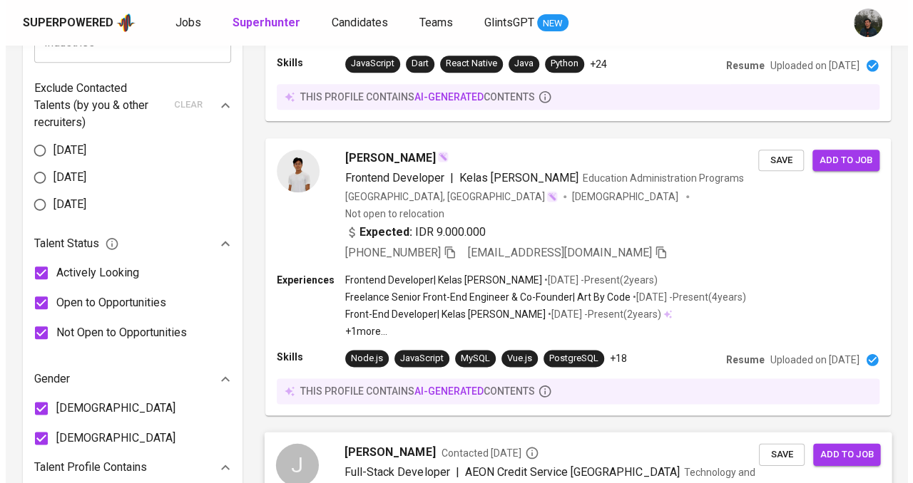
scroll to position [856, 0]
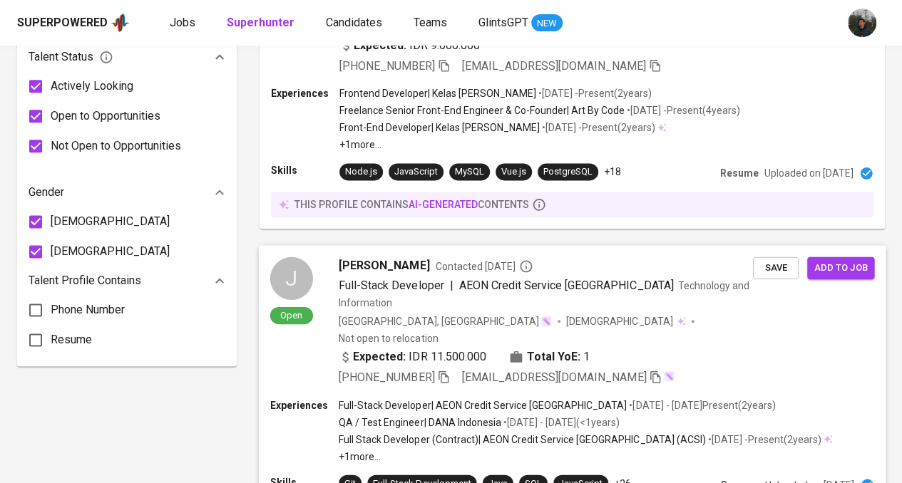
click at [727, 282] on div "[PERSON_NAME] Contacted [DATE] Full-Stack Developer | AEON Credit Service Indon…" at bounding box center [546, 322] width 414 height 130
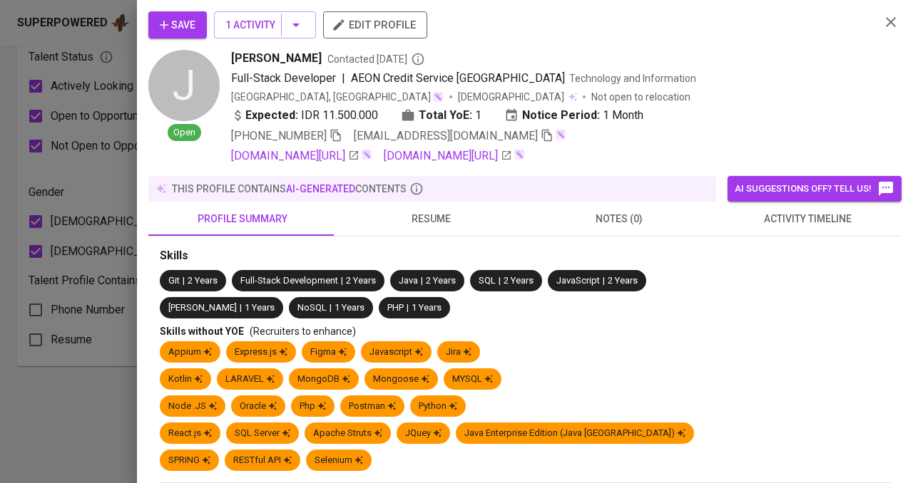
click at [409, 212] on span "resume" at bounding box center [430, 219] width 171 height 18
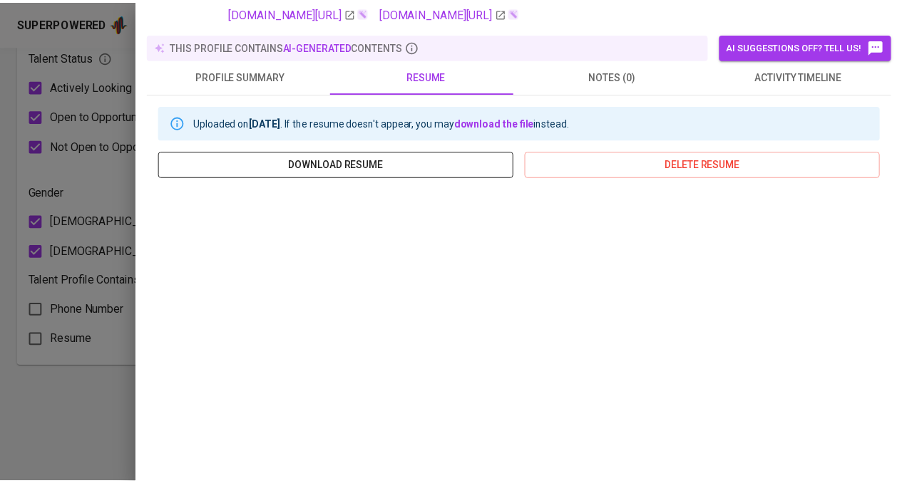
scroll to position [0, 0]
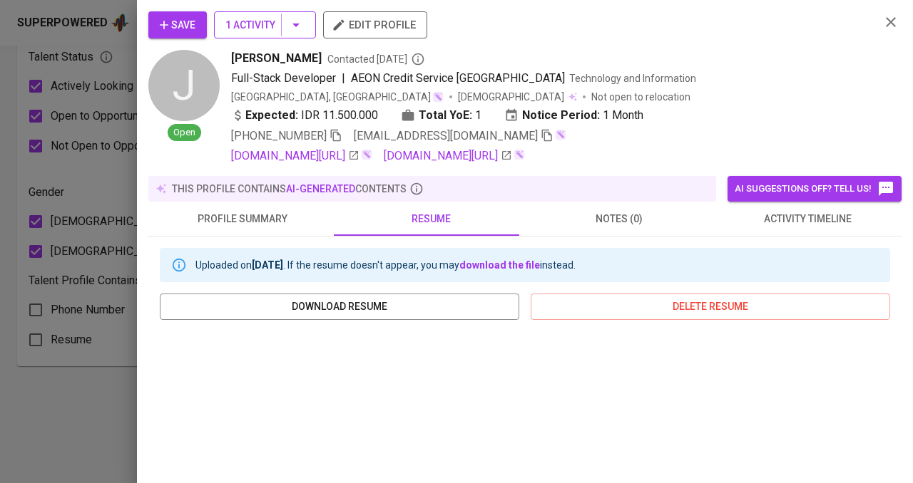
click at [294, 23] on icon "button" at bounding box center [295, 24] width 17 height 17
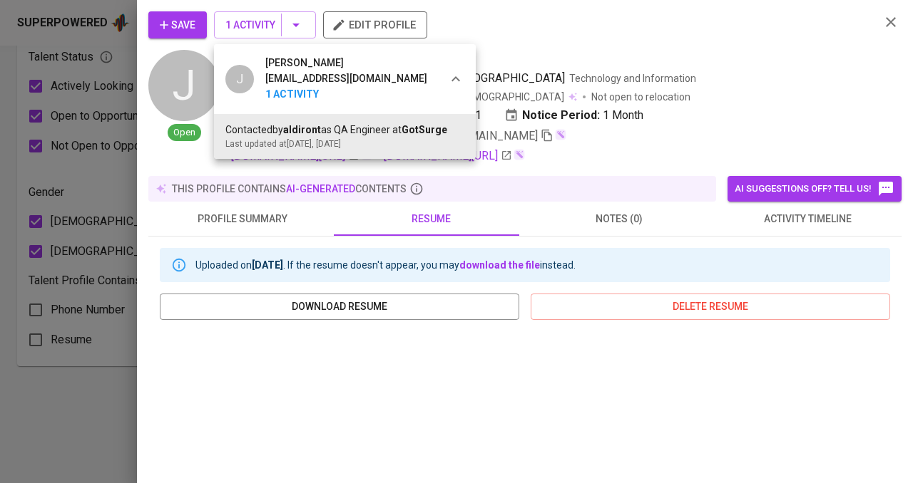
click at [643, 35] on div at bounding box center [456, 241] width 913 height 483
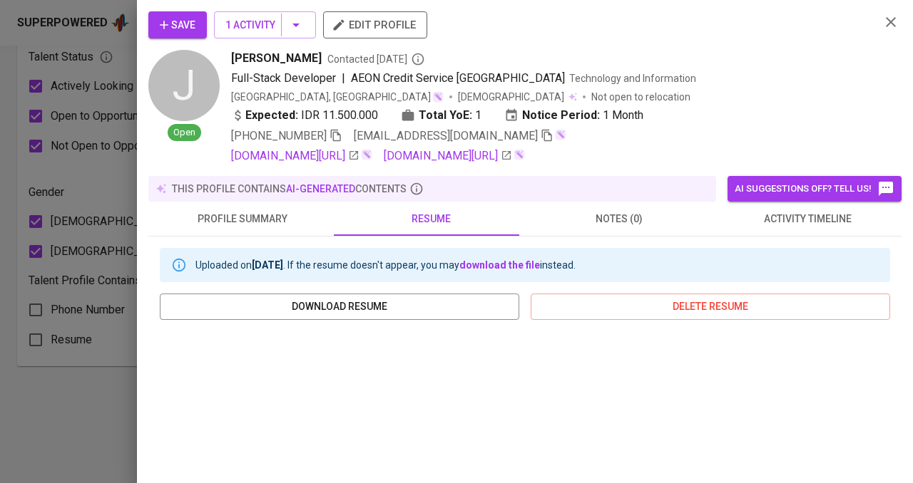
click at [886, 23] on icon "button" at bounding box center [891, 22] width 10 height 10
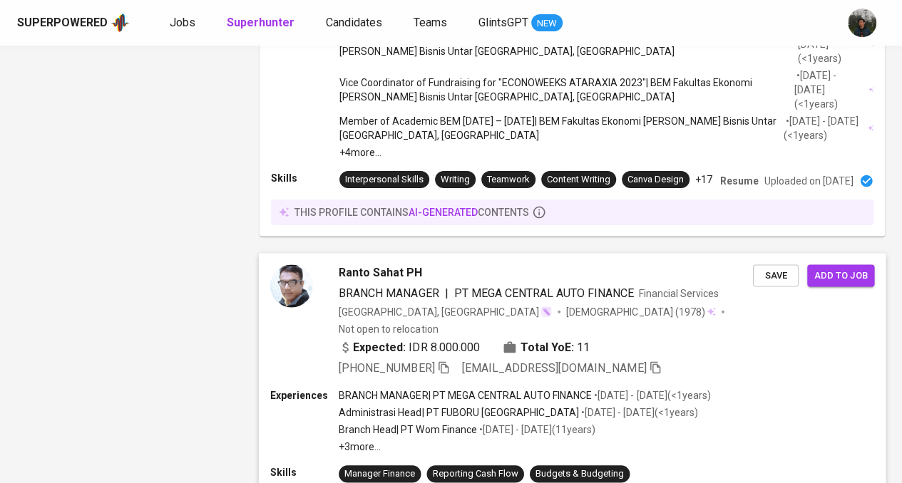
scroll to position [2680, 0]
